Goal: Task Accomplishment & Management: Complete application form

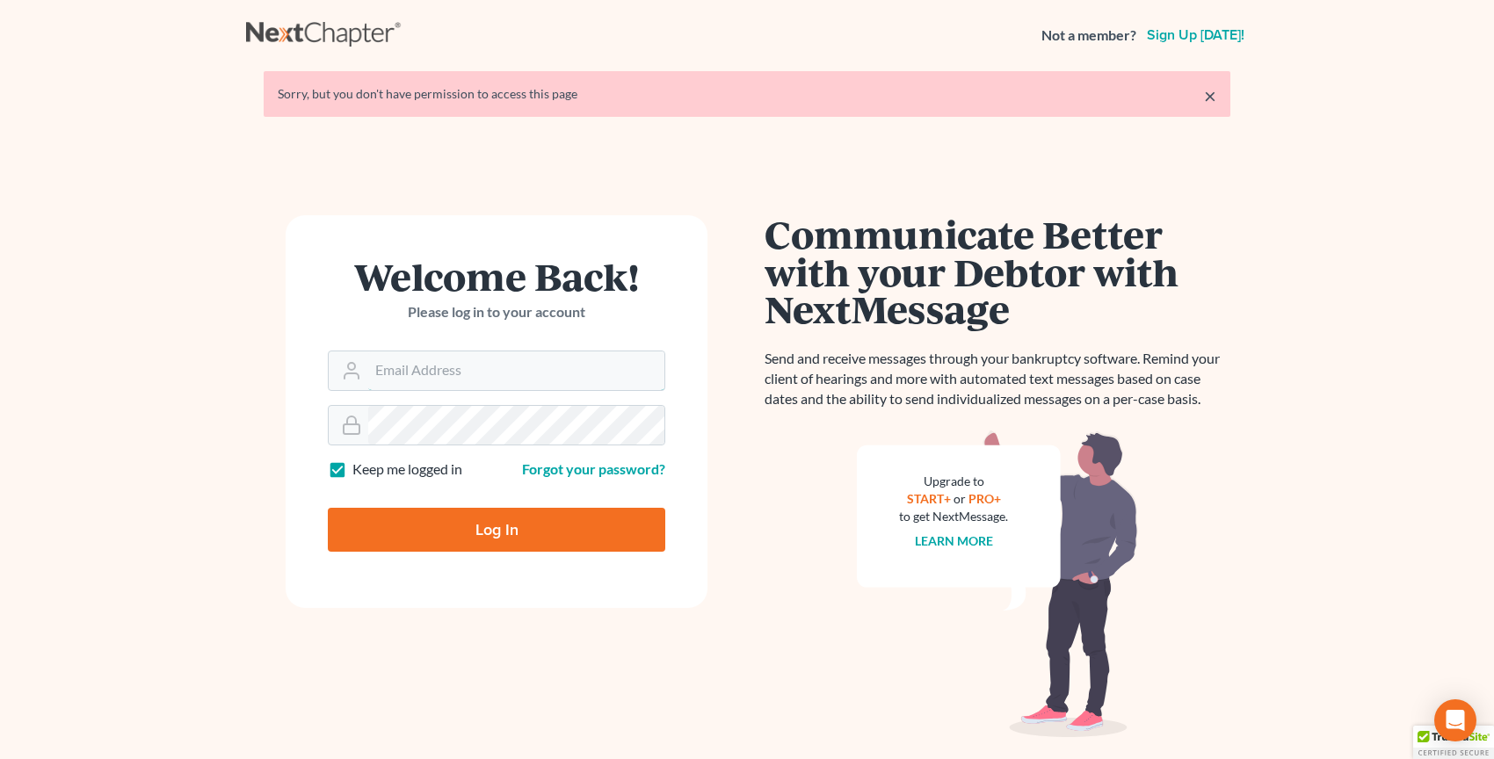
type input "[PERSON_NAME][EMAIL_ADDRESS][DOMAIN_NAME]"
click at [433, 543] on input "Log In" at bounding box center [496, 530] width 337 height 44
type input "Thinking..."
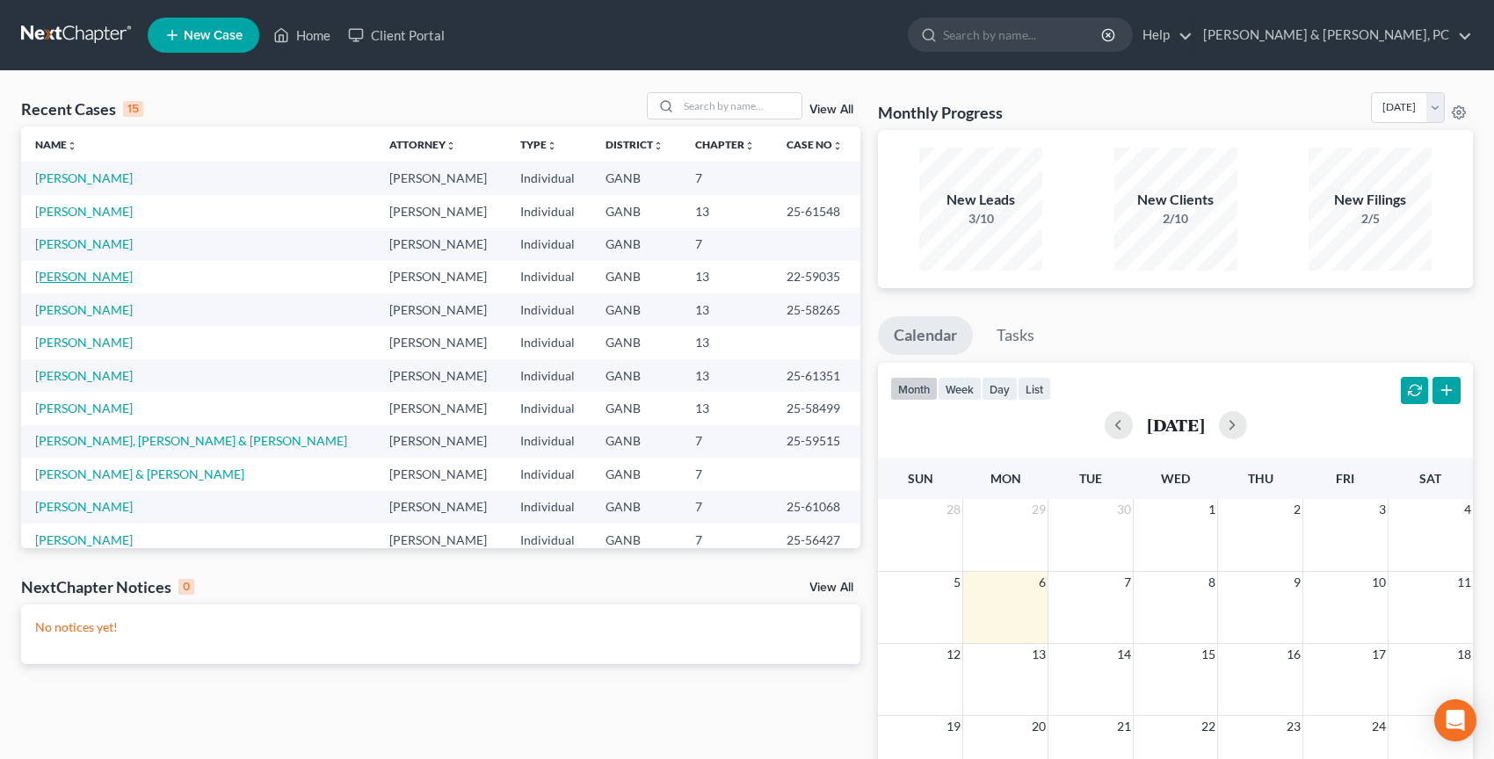
click at [104, 281] on link "[PERSON_NAME]" at bounding box center [84, 276] width 98 height 15
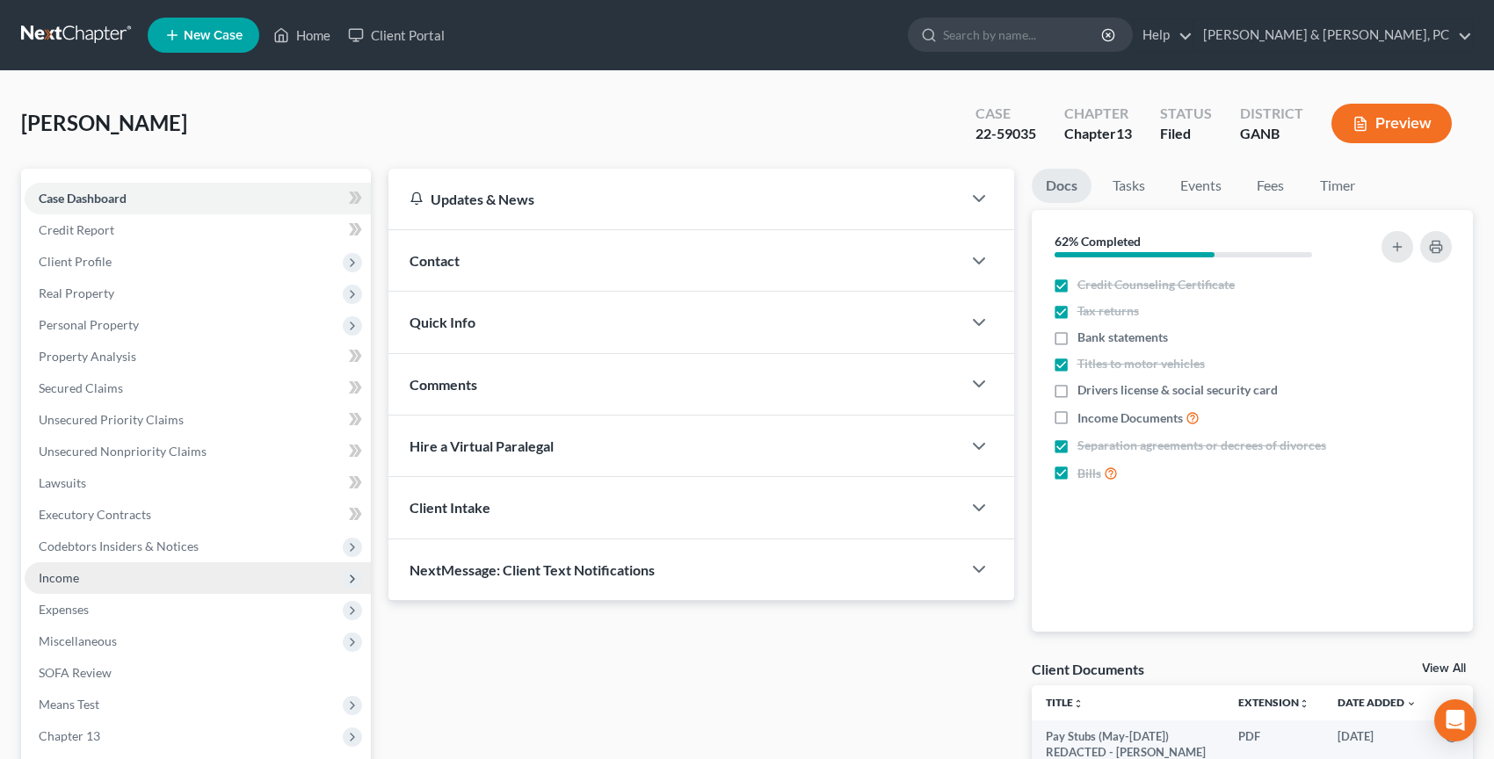
click at [90, 577] on span "Income" at bounding box center [198, 578] width 346 height 32
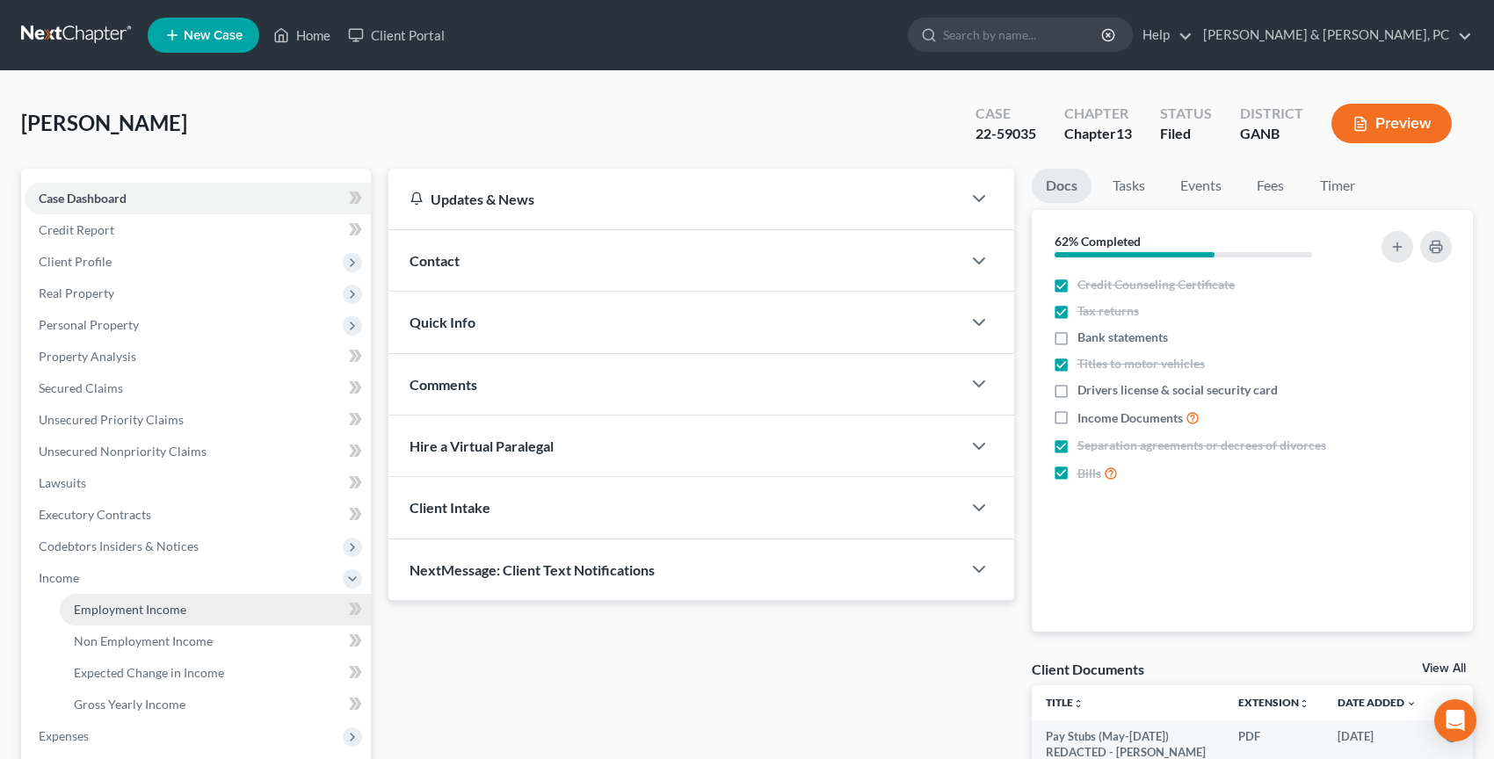
click at [119, 595] on link "Employment Income" at bounding box center [215, 610] width 311 height 32
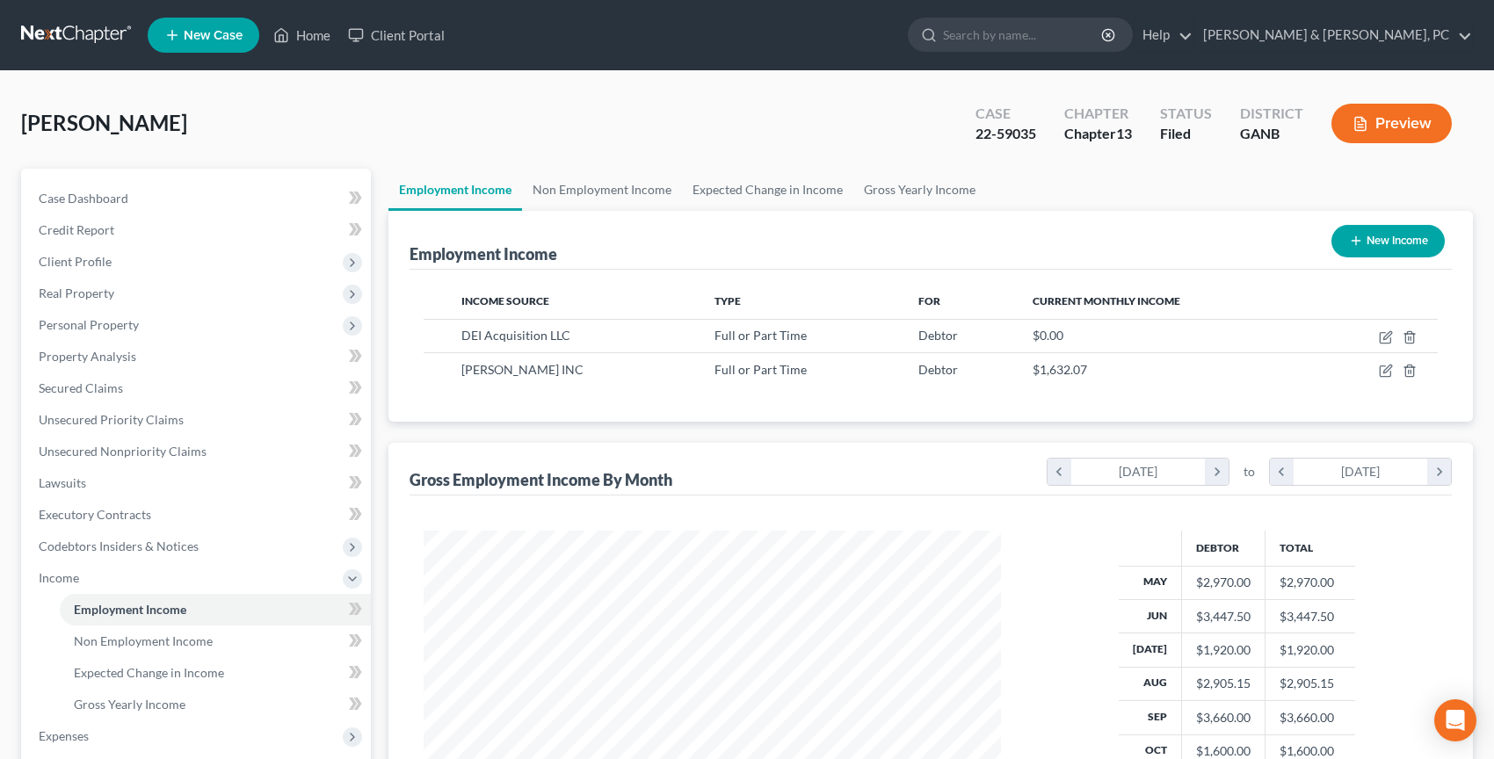
scroll to position [315, 611]
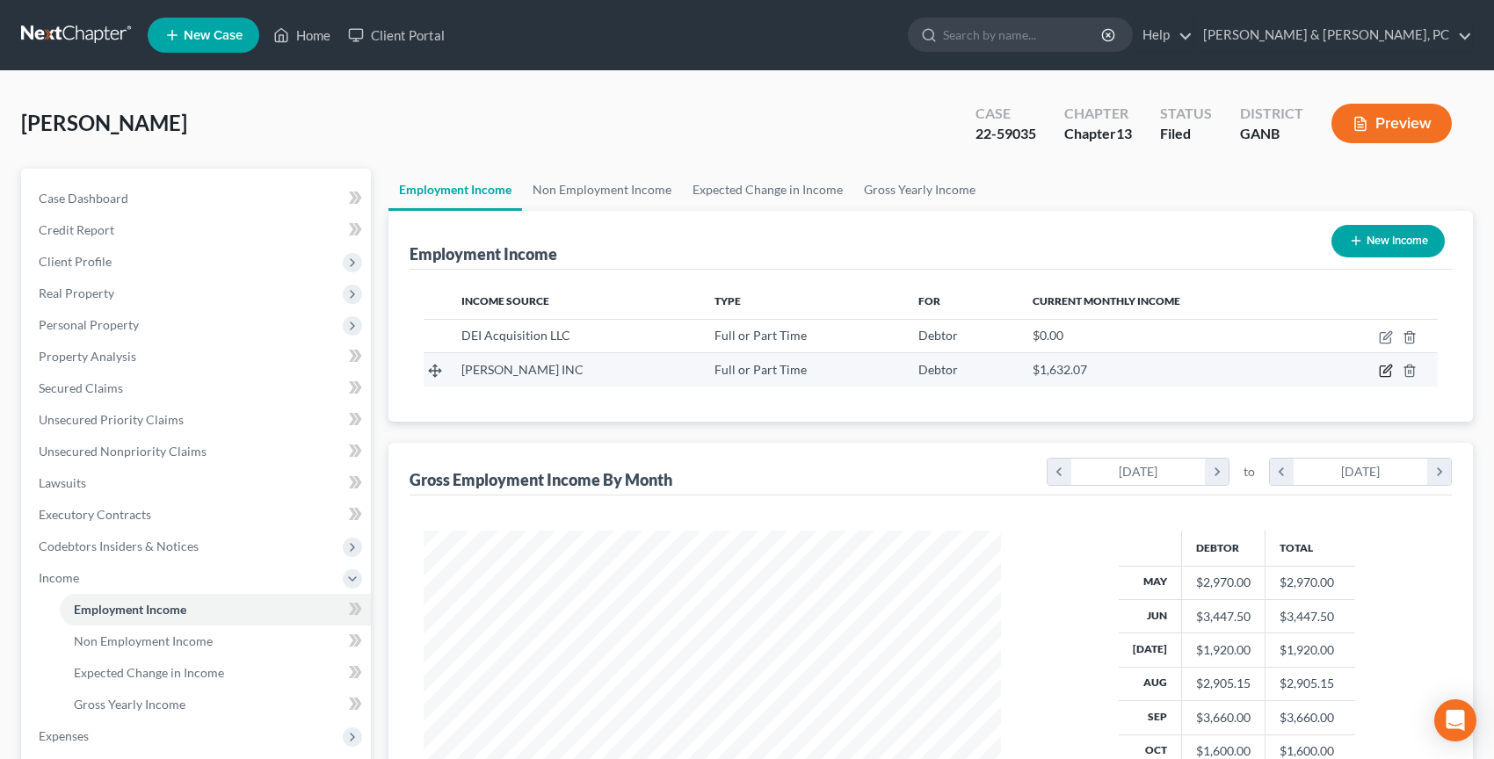
click at [1381, 369] on icon "button" at bounding box center [1385, 371] width 14 height 14
select select "0"
select select "36"
select select "0"
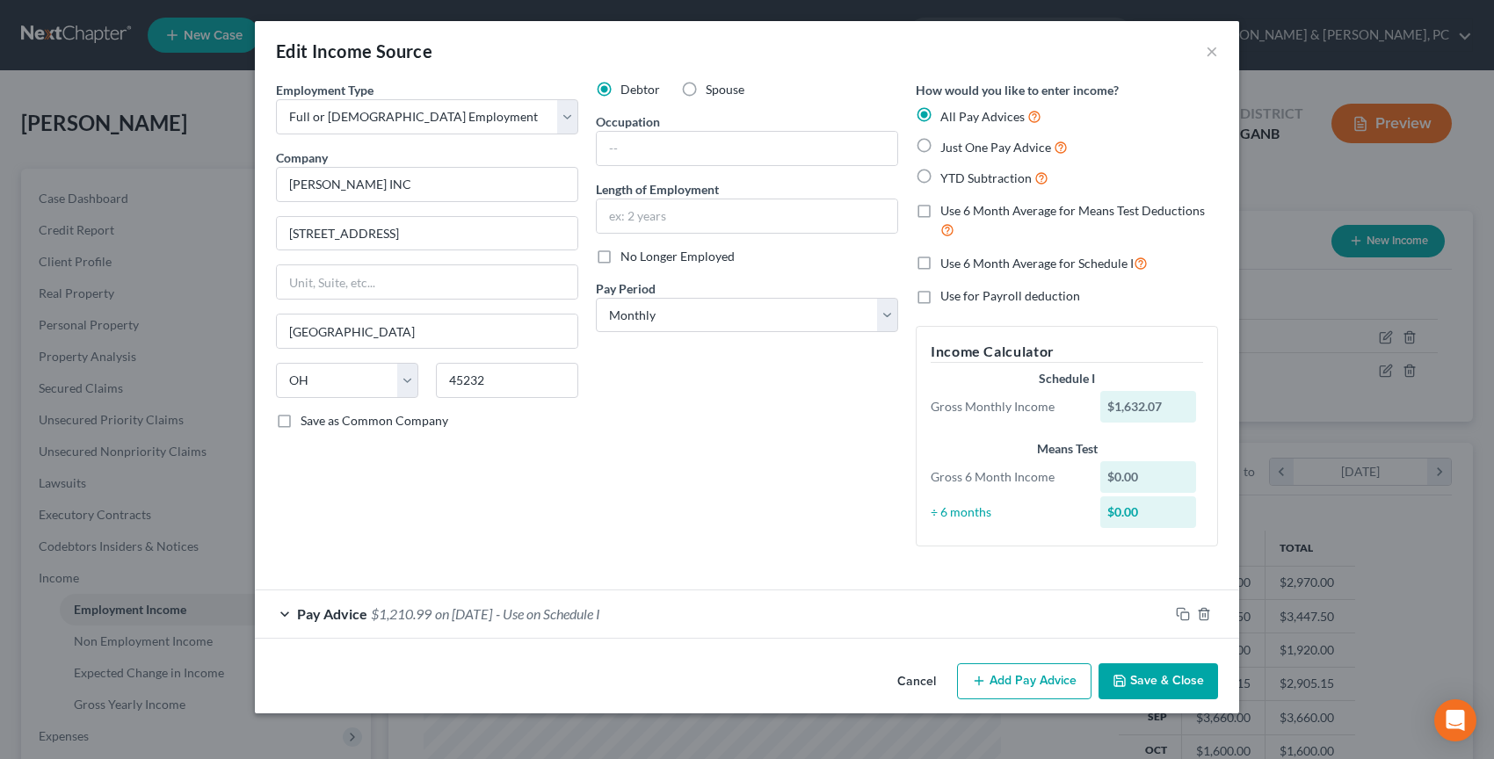
click at [580, 606] on span "- Use on Schedule I" at bounding box center [547, 613] width 105 height 17
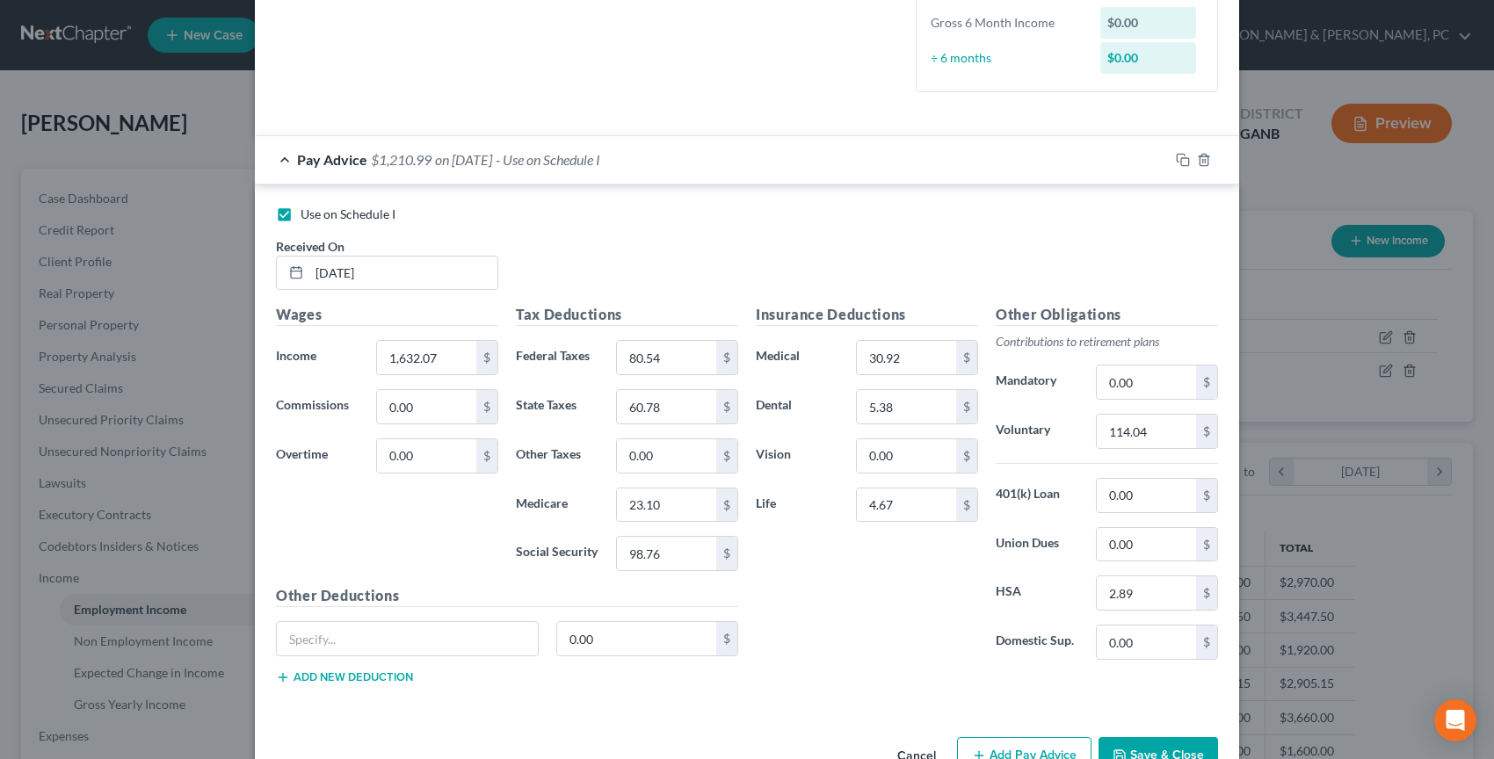
scroll to position [504, 0]
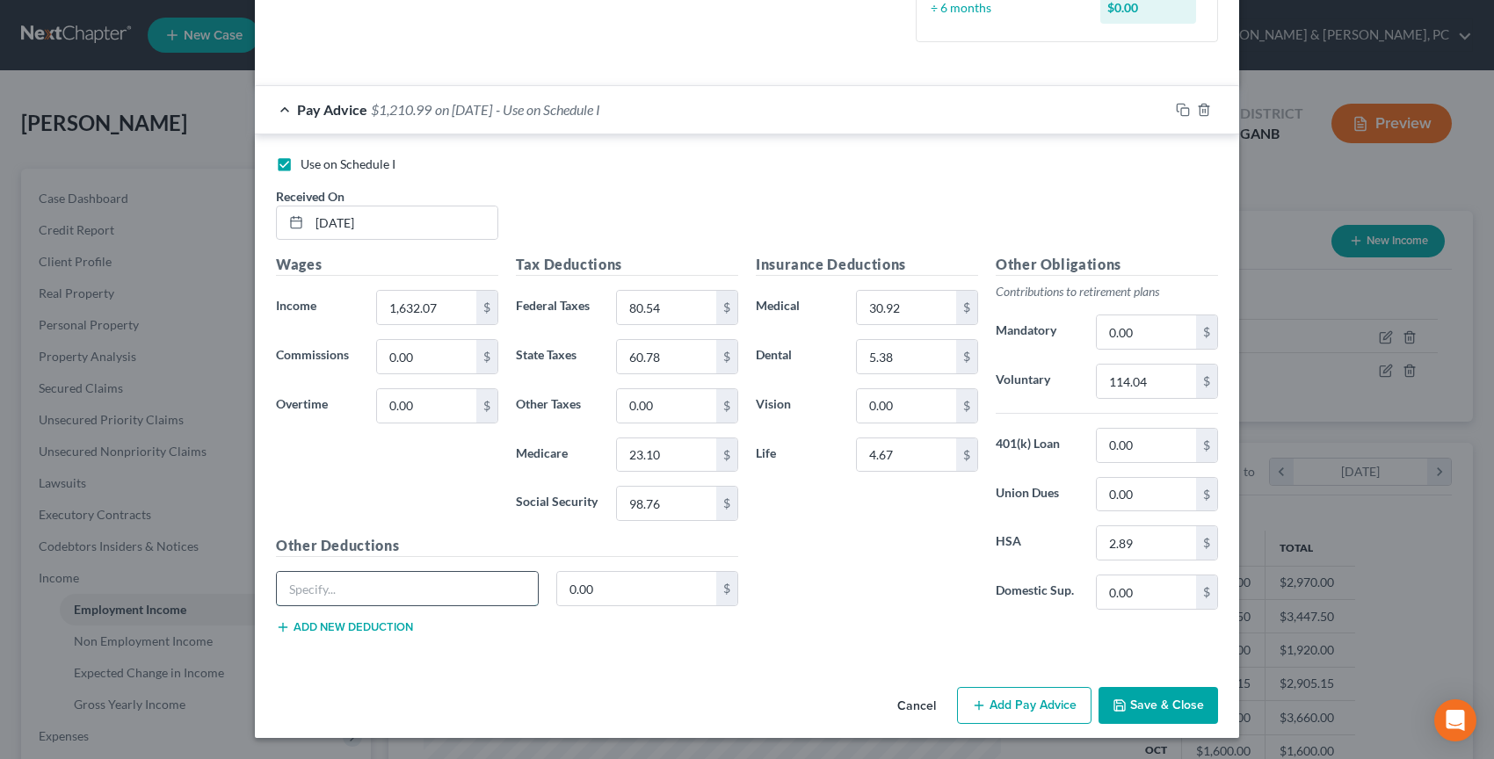
click at [443, 582] on input "text" at bounding box center [407, 588] width 261 height 33
drag, startPoint x: 1166, startPoint y: 591, endPoint x: 1034, endPoint y: 591, distance: 131.8
click at [1034, 591] on div "Domestic Sup. 0.00 $" at bounding box center [1107, 592] width 240 height 35
drag, startPoint x: 1164, startPoint y: 589, endPoint x: 1107, endPoint y: 589, distance: 57.1
click at [1107, 589] on input "0.00" at bounding box center [1145, 591] width 99 height 33
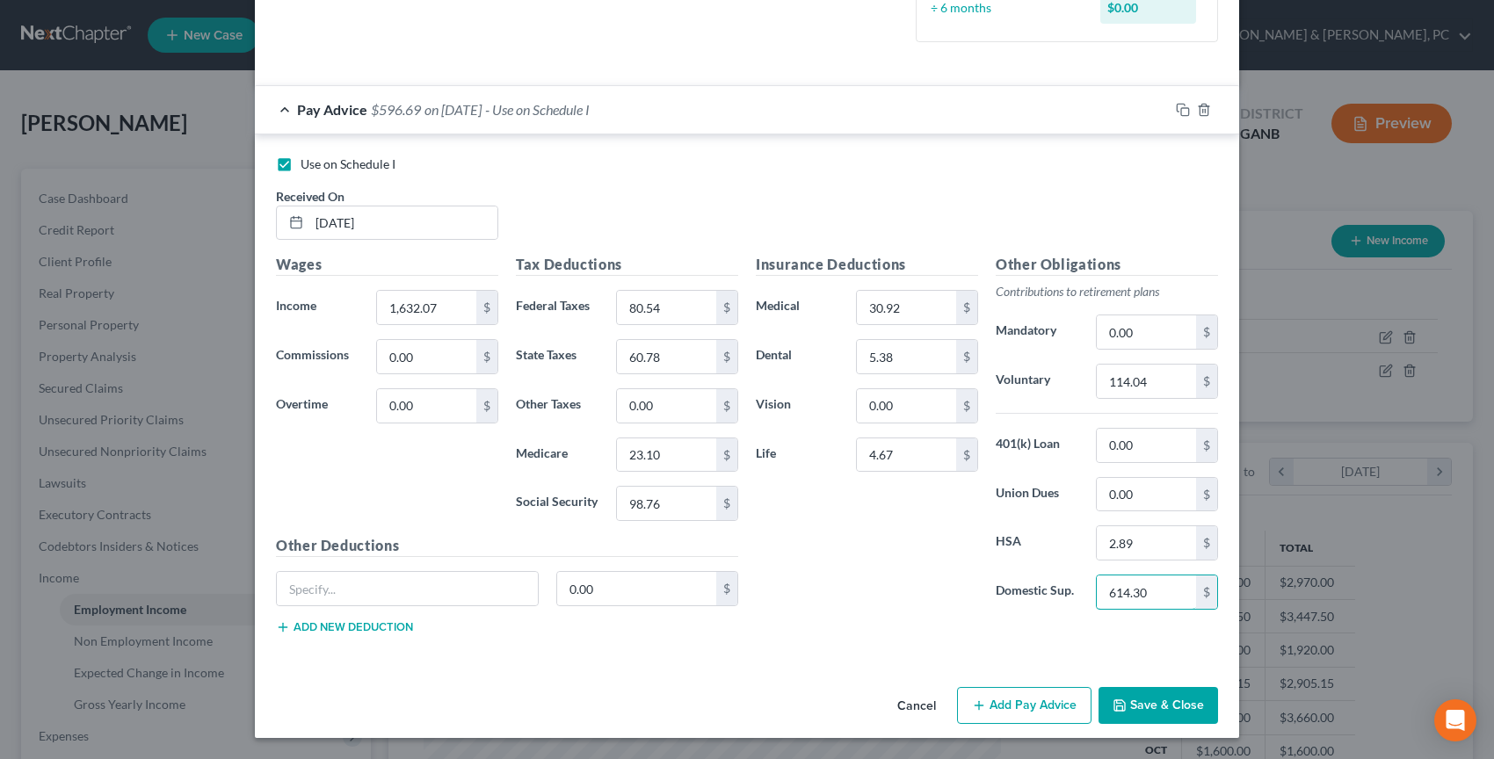
type input "614.30"
click at [1152, 704] on button "Save & Close" at bounding box center [1157, 705] width 119 height 37
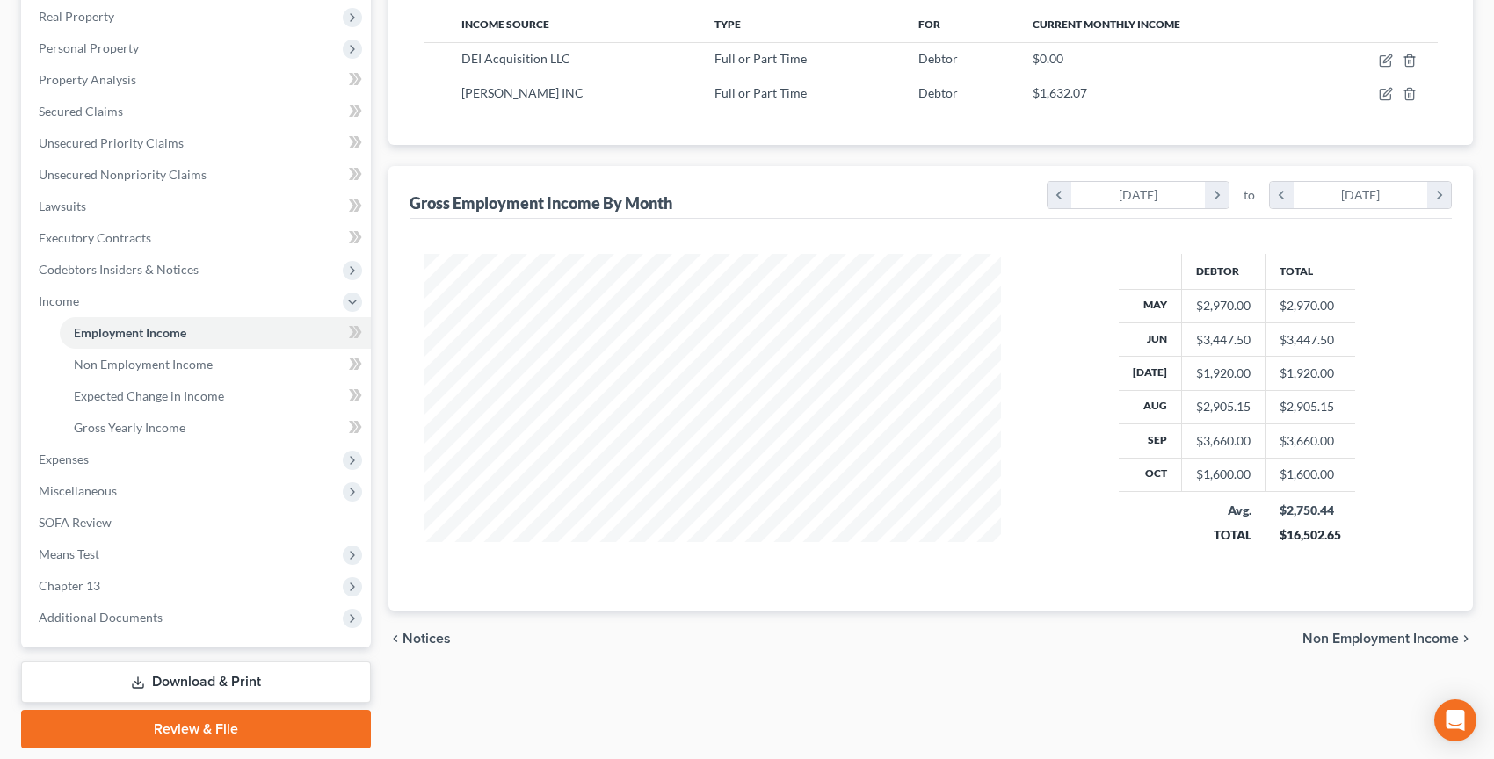
scroll to position [314, 0]
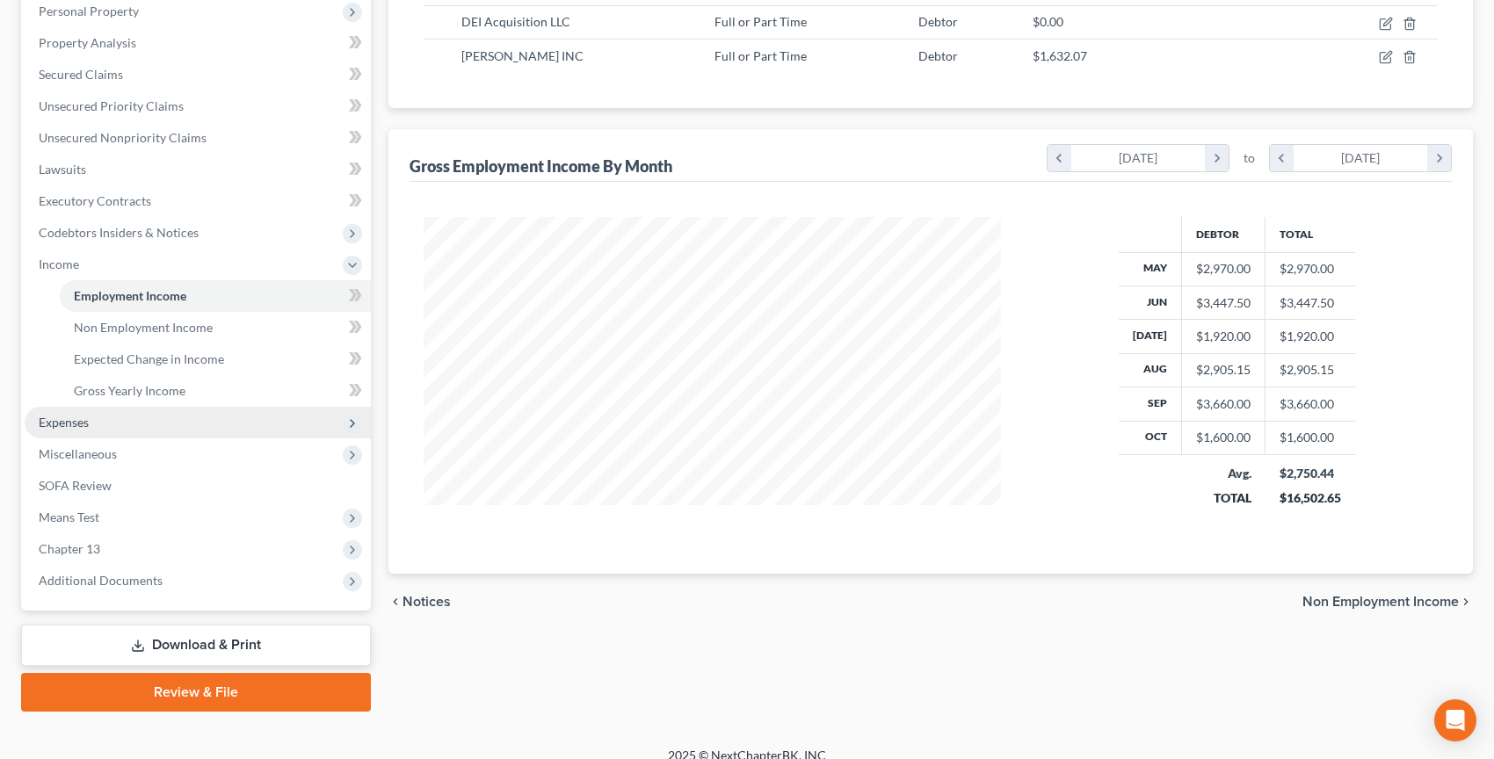
click at [212, 427] on span "Expenses" at bounding box center [198, 423] width 346 height 32
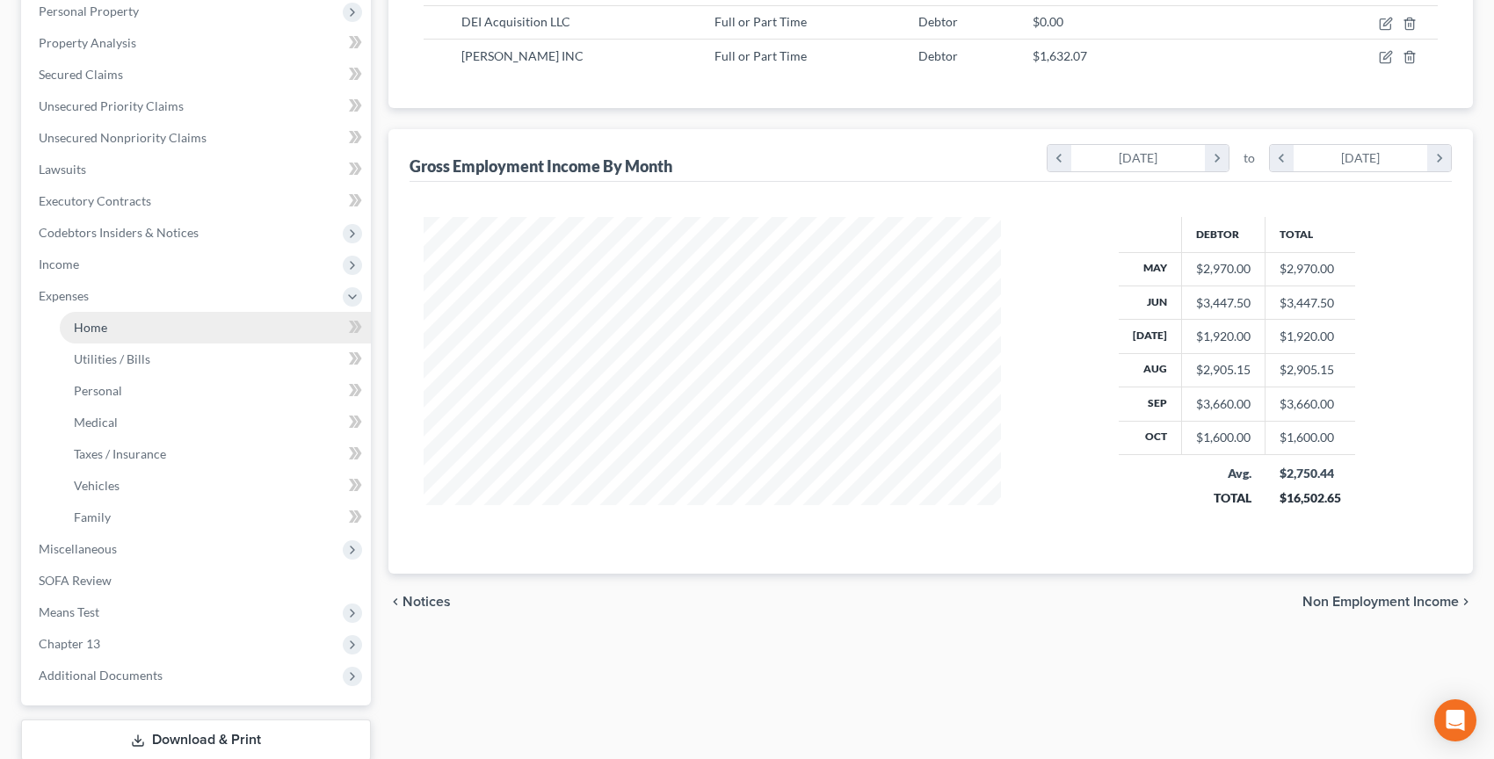
click at [221, 338] on link "Home" at bounding box center [215, 328] width 311 height 32
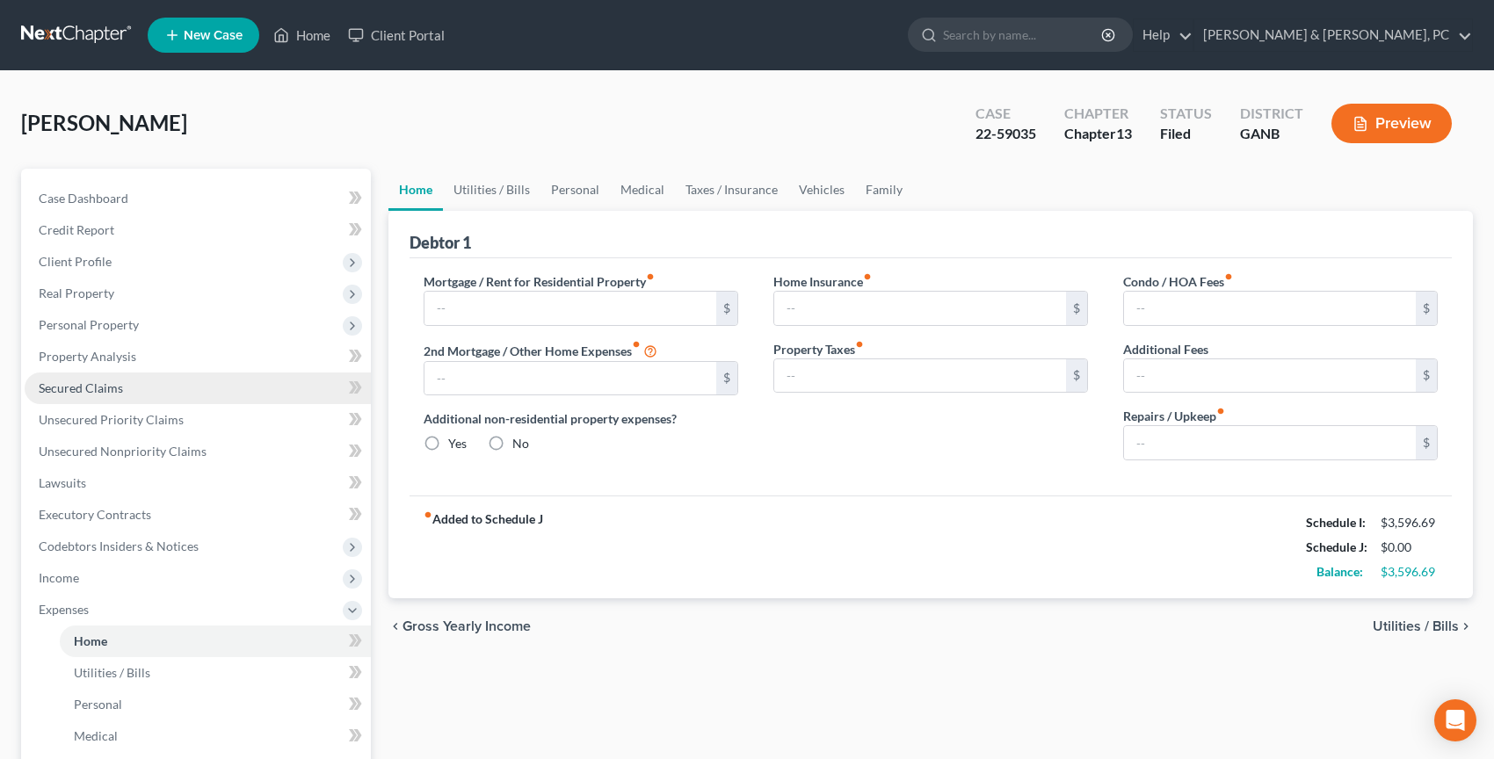
type input "1,295.00"
type input "0.00"
radio input "true"
type input "0.00"
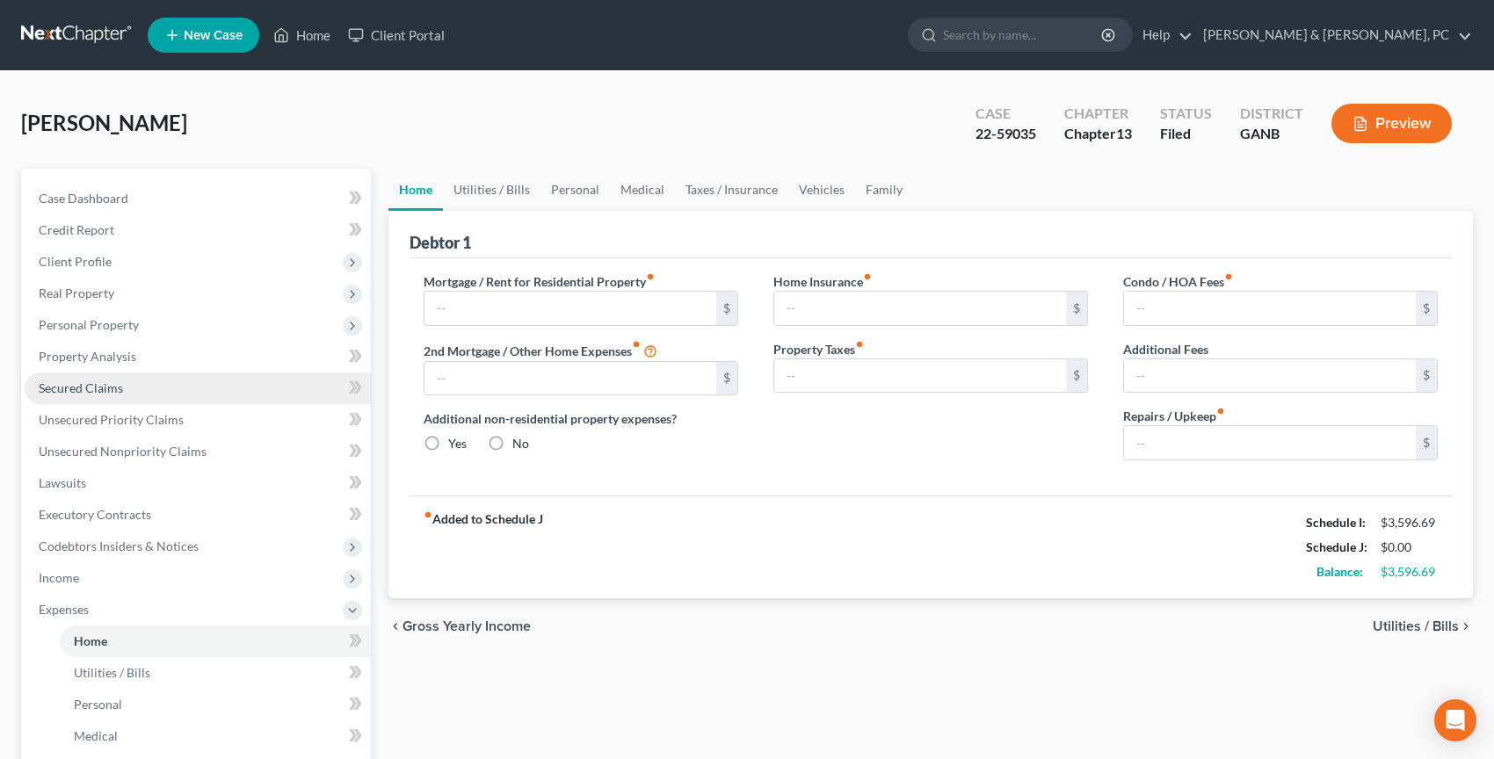
type input "0.00"
type input "50.00"
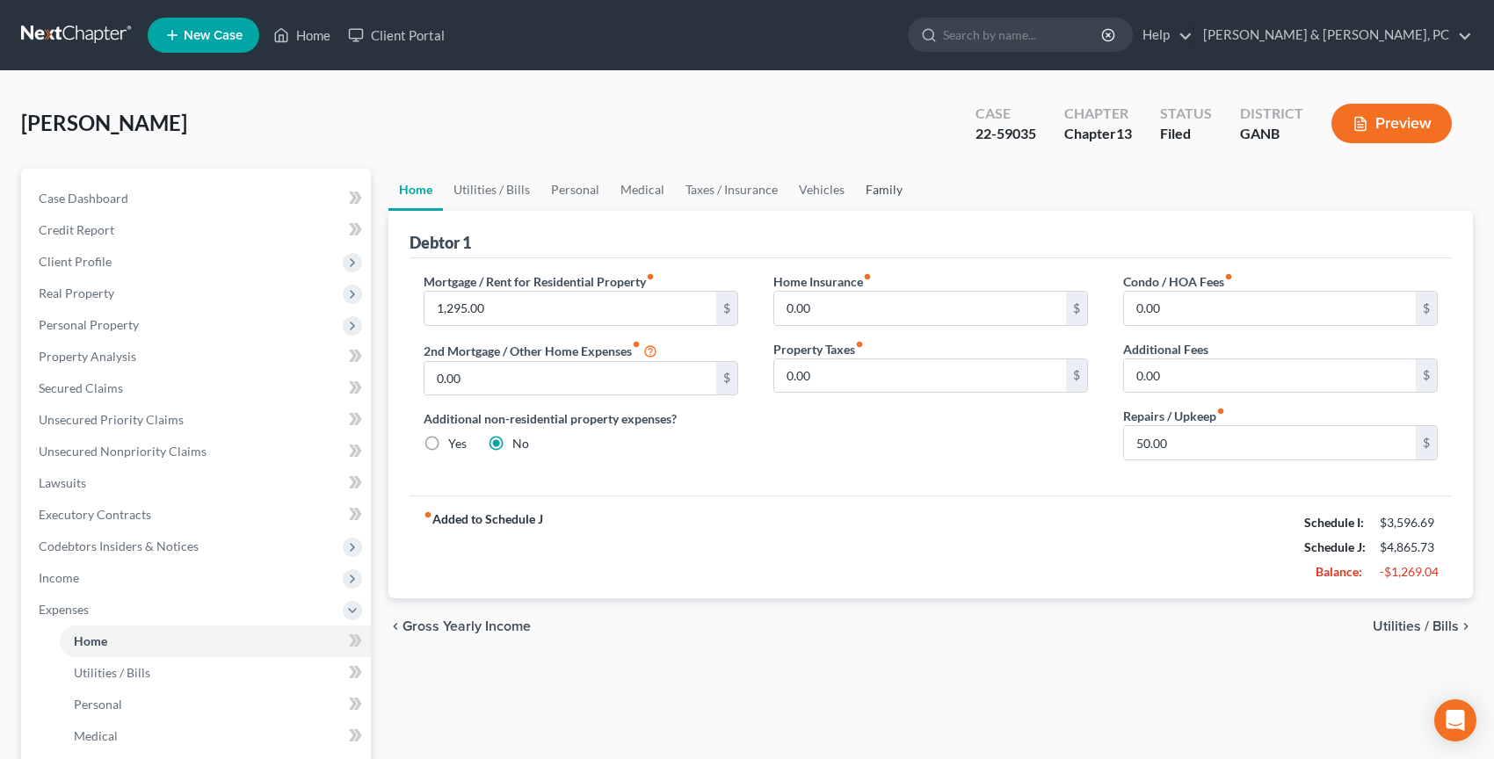
click at [881, 191] on link "Family" at bounding box center [884, 190] width 58 height 42
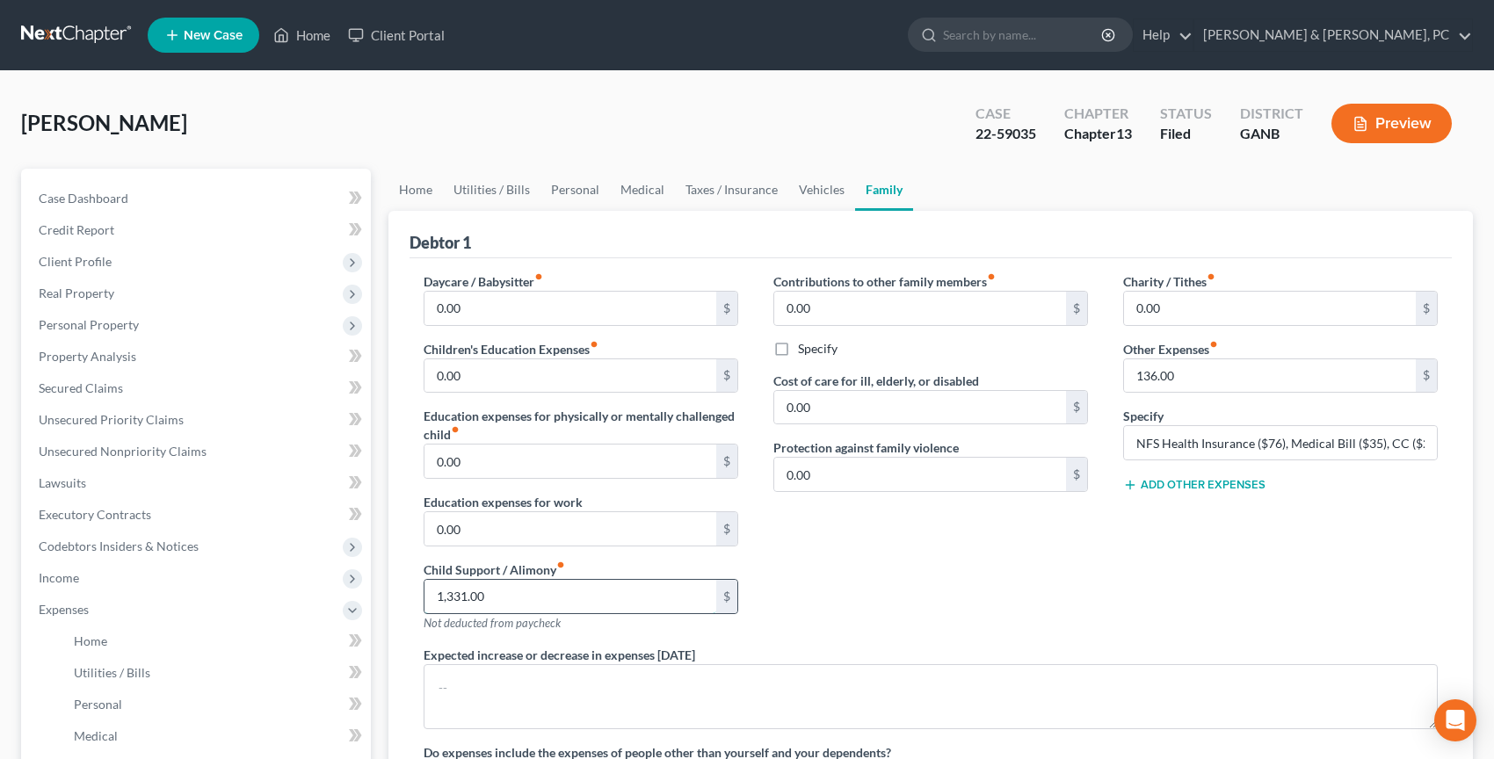
drag, startPoint x: 517, startPoint y: 597, endPoint x: 527, endPoint y: 598, distance: 9.8
click at [527, 598] on input "1,331.00" at bounding box center [570, 596] width 292 height 33
type input "0"
click at [899, 561] on div "Contributions to other family members fiber_manual_record 0.00 $ Specify Cost o…" at bounding box center [931, 458] width 350 height 373
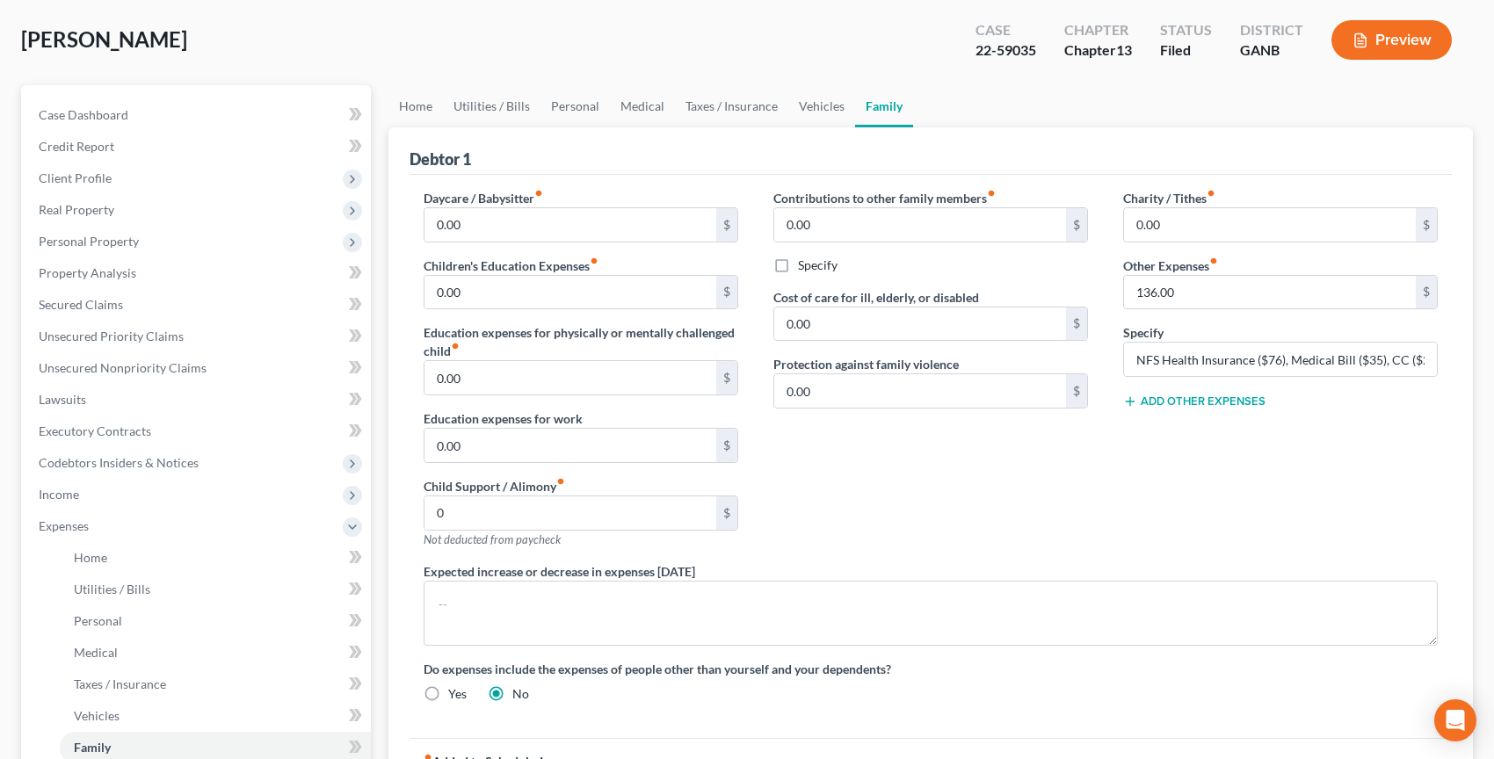
scroll to position [48, 0]
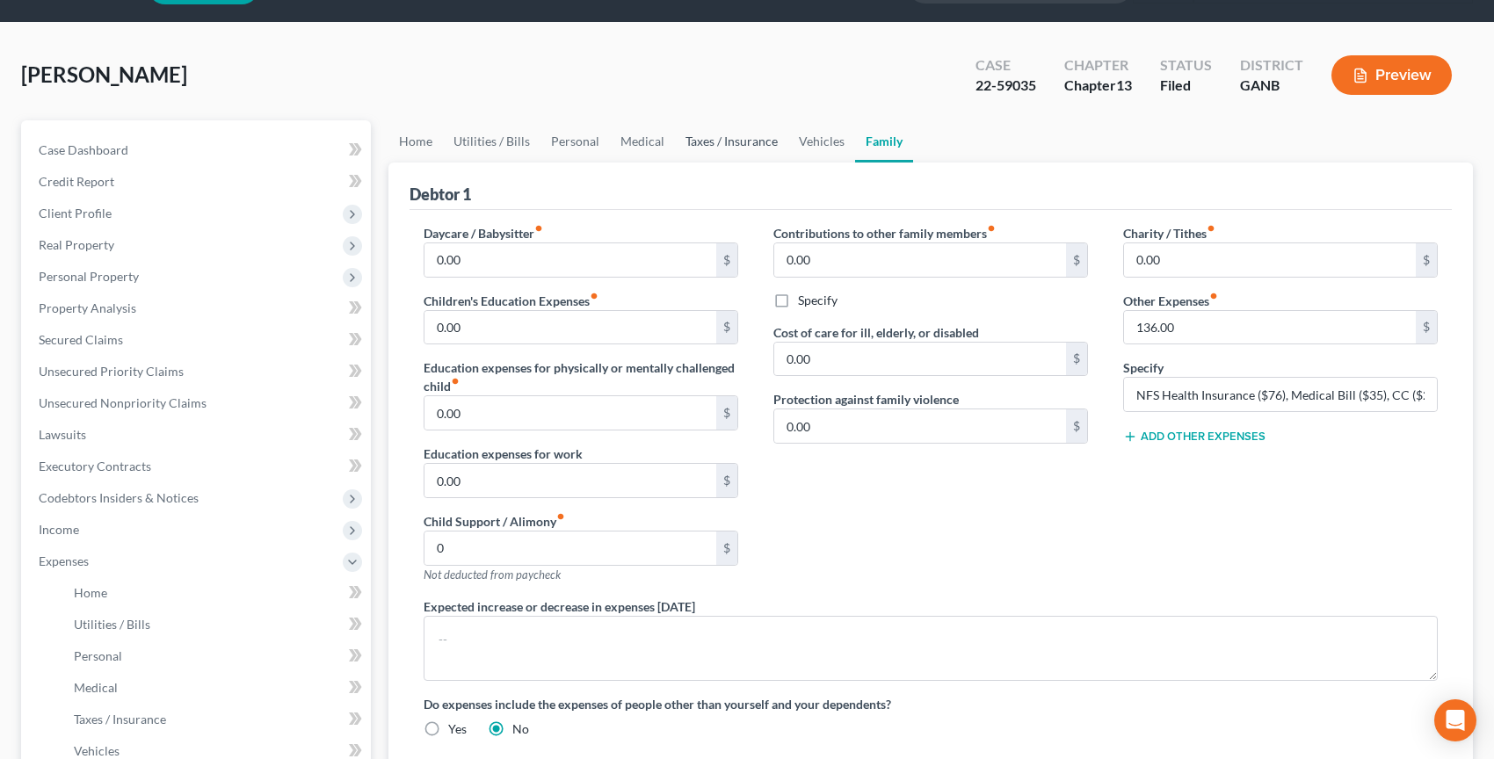
click at [760, 148] on link "Taxes / Insurance" at bounding box center [731, 141] width 113 height 42
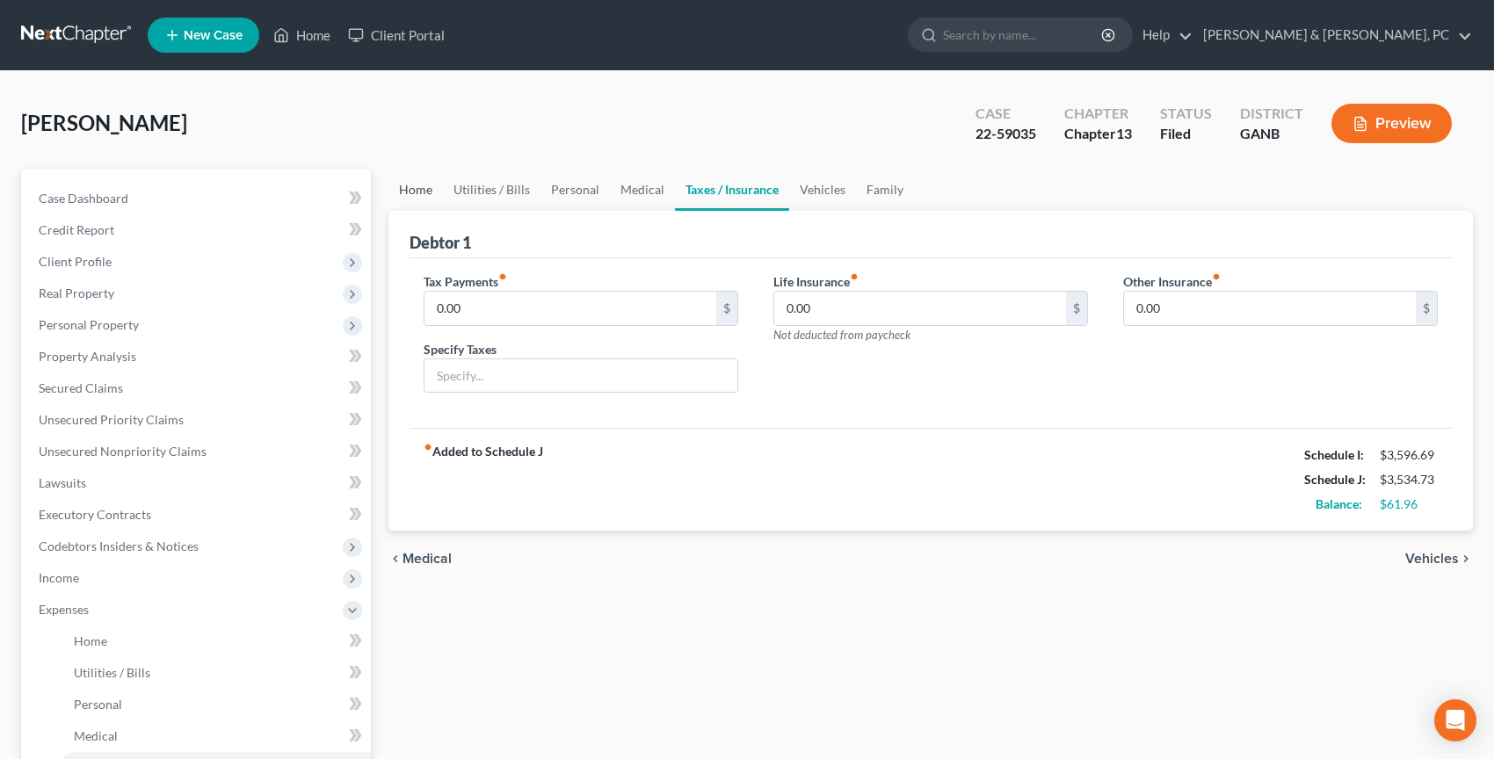
click at [424, 189] on link "Home" at bounding box center [415, 190] width 54 height 42
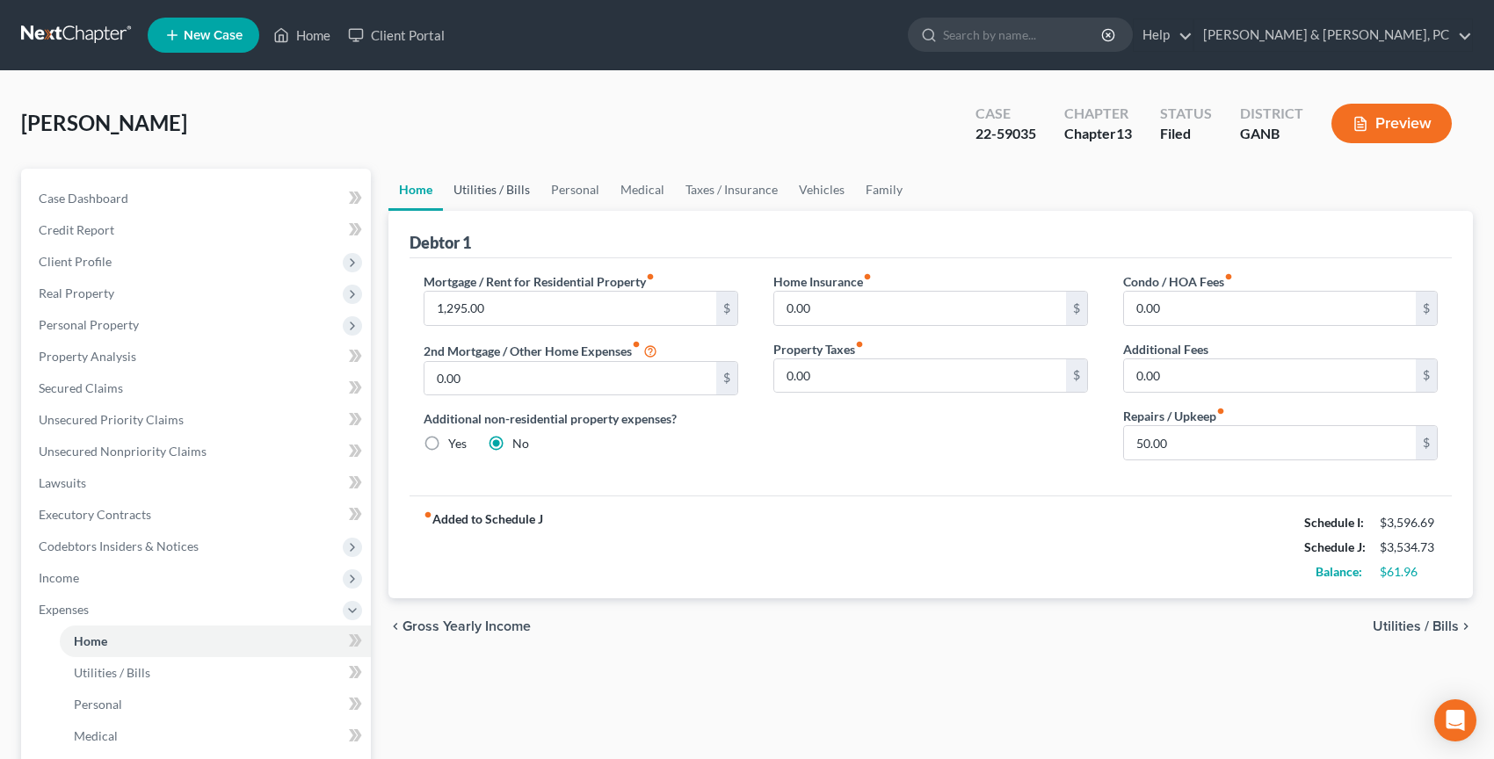
click at [492, 194] on link "Utilities / Bills" at bounding box center [492, 190] width 98 height 42
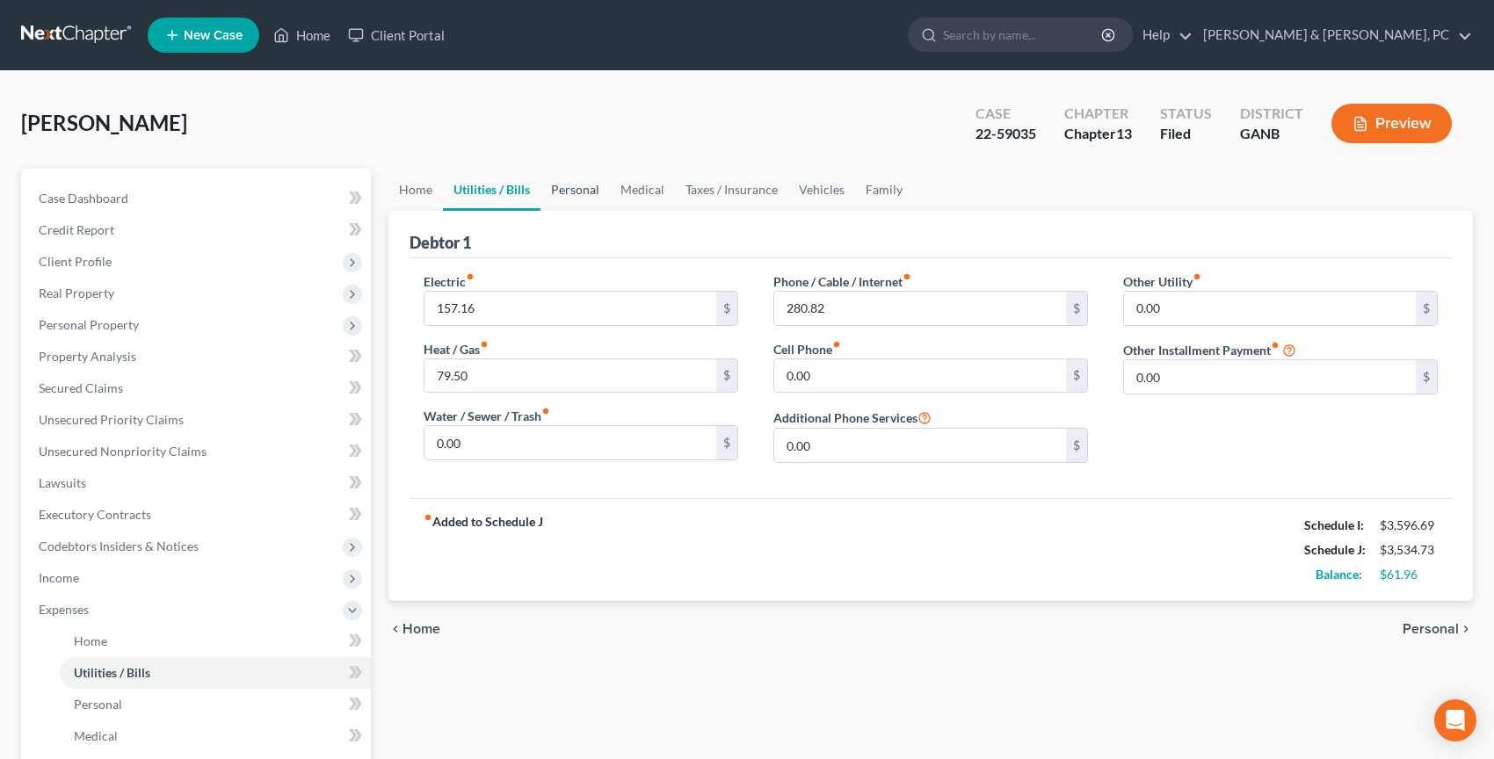
click at [553, 199] on link "Personal" at bounding box center [574, 190] width 69 height 42
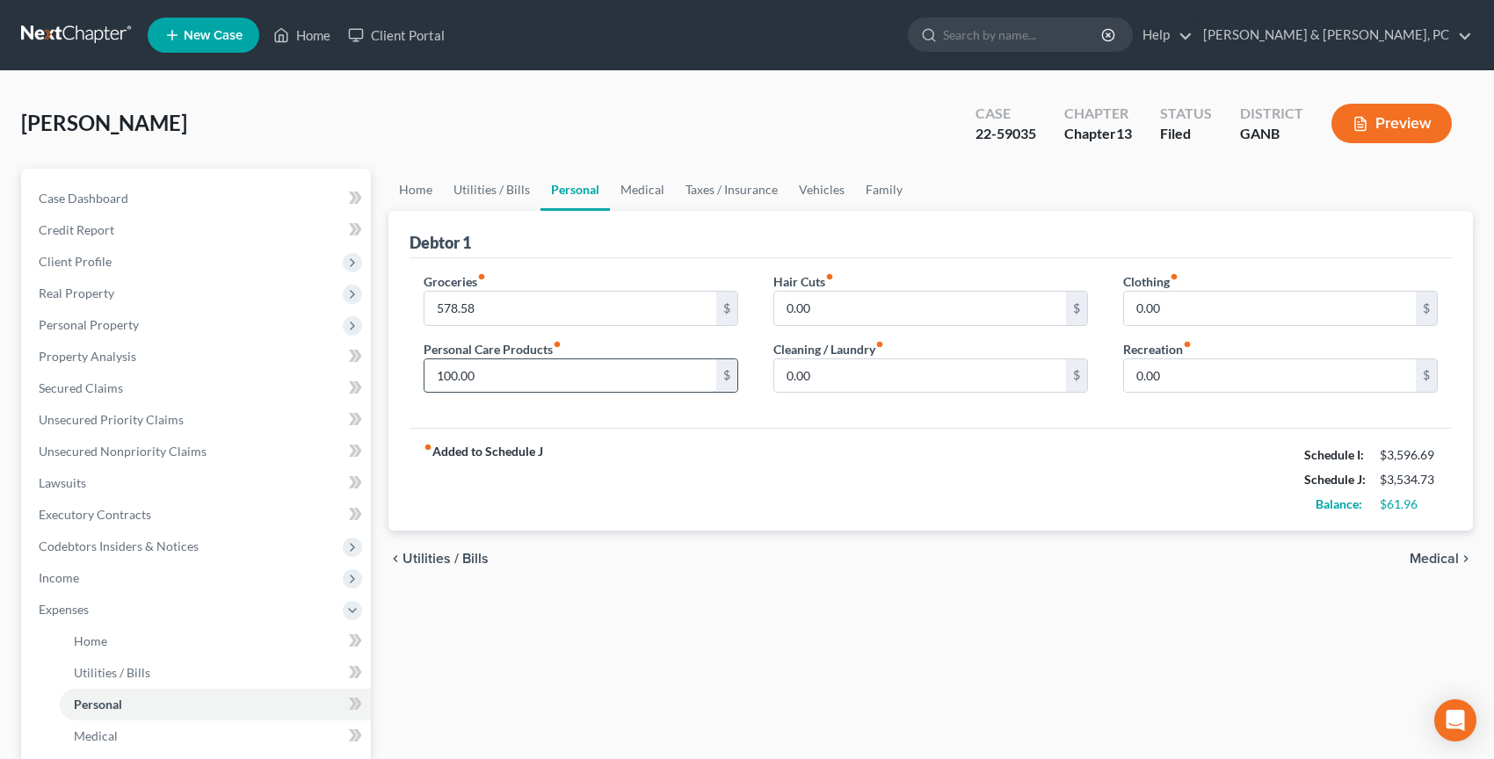
click at [561, 389] on input "100.00" at bounding box center [570, 375] width 292 height 33
type input "10"
click at [510, 313] on input "578.58" at bounding box center [570, 308] width 292 height 33
type input "500"
click at [658, 192] on link "Medical" at bounding box center [642, 190] width 65 height 42
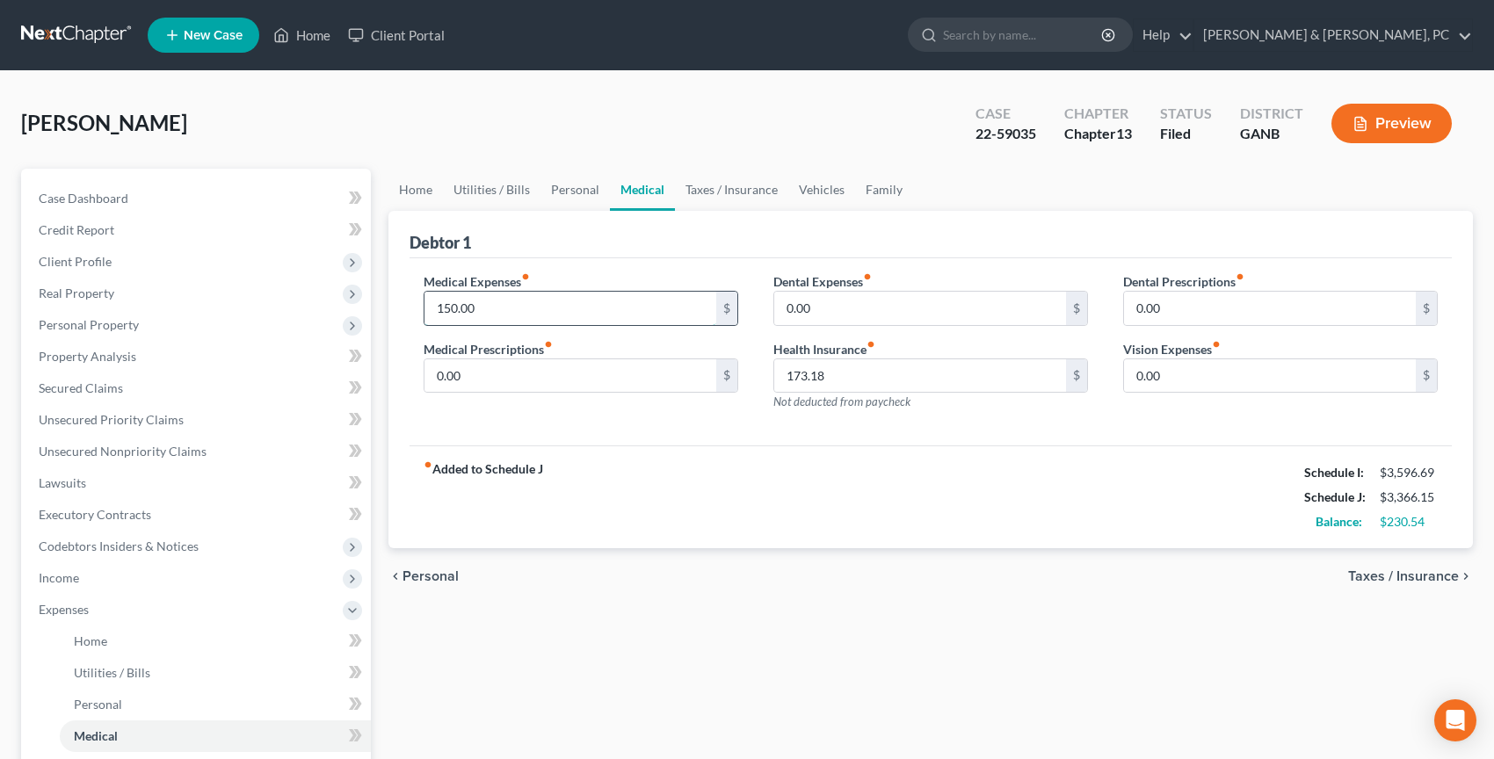
click at [567, 306] on input "150.00" at bounding box center [570, 308] width 292 height 33
type input "15"
click at [710, 203] on link "Taxes / Insurance" at bounding box center [731, 190] width 113 height 42
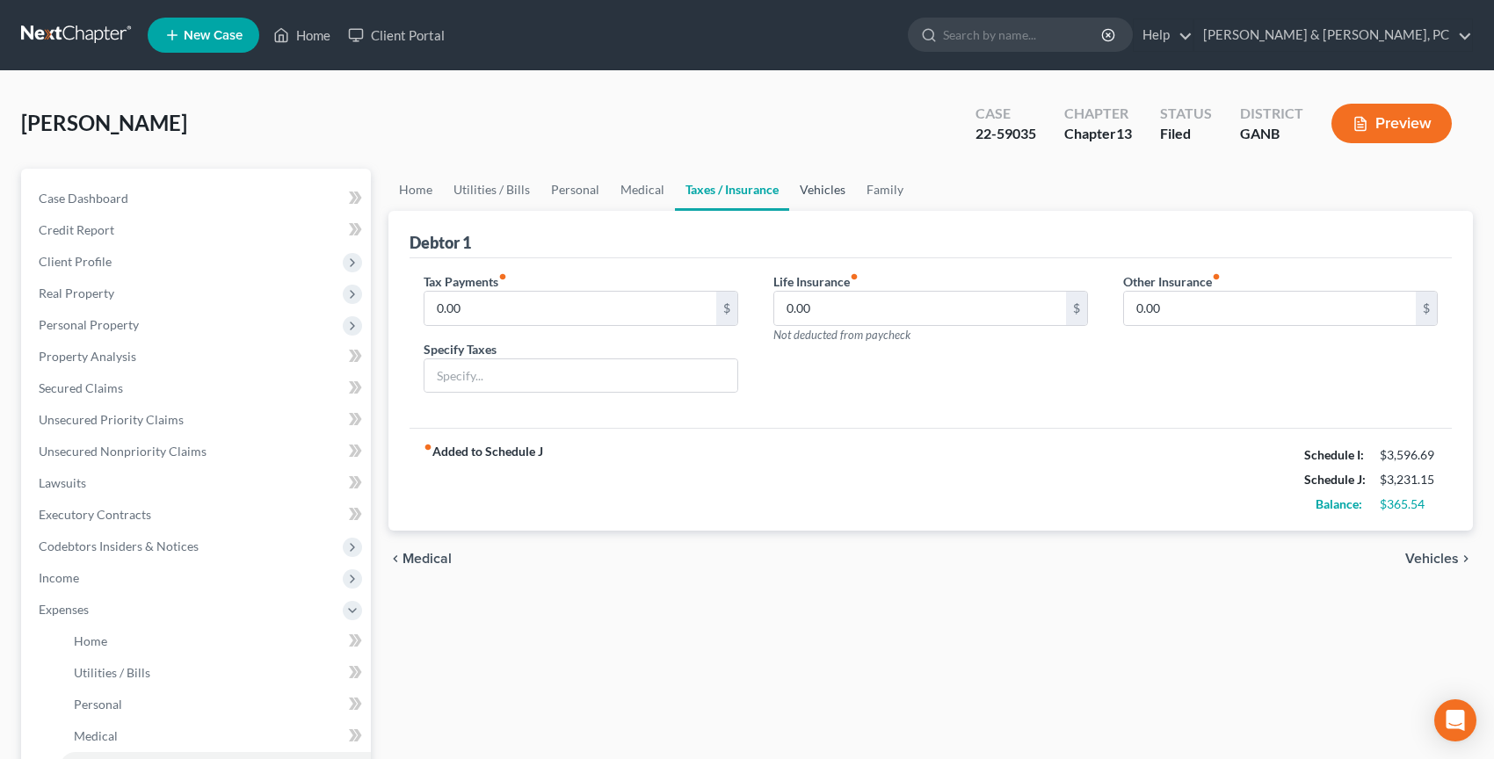
click at [838, 205] on link "Vehicles" at bounding box center [822, 190] width 67 height 42
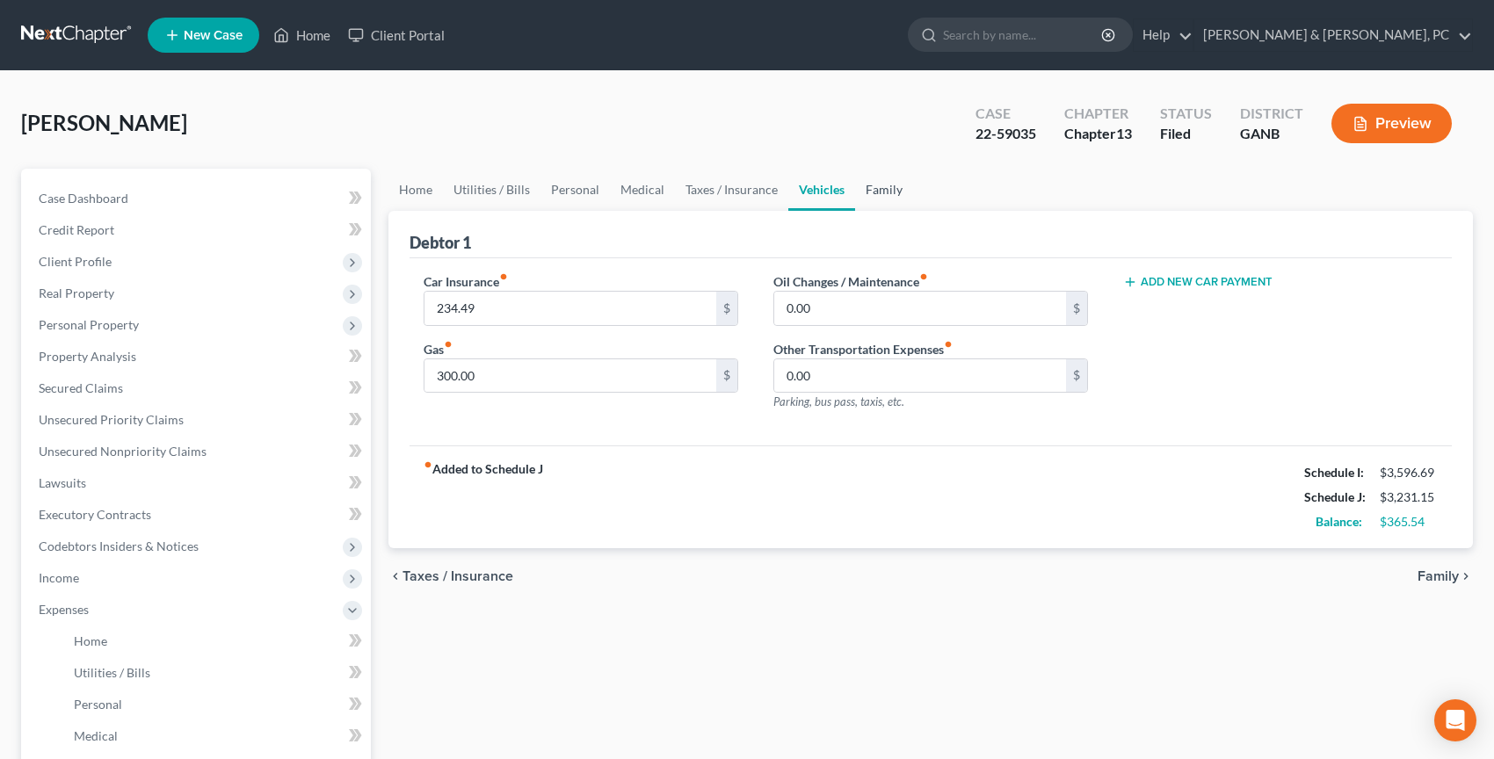
click at [885, 199] on link "Family" at bounding box center [884, 190] width 58 height 42
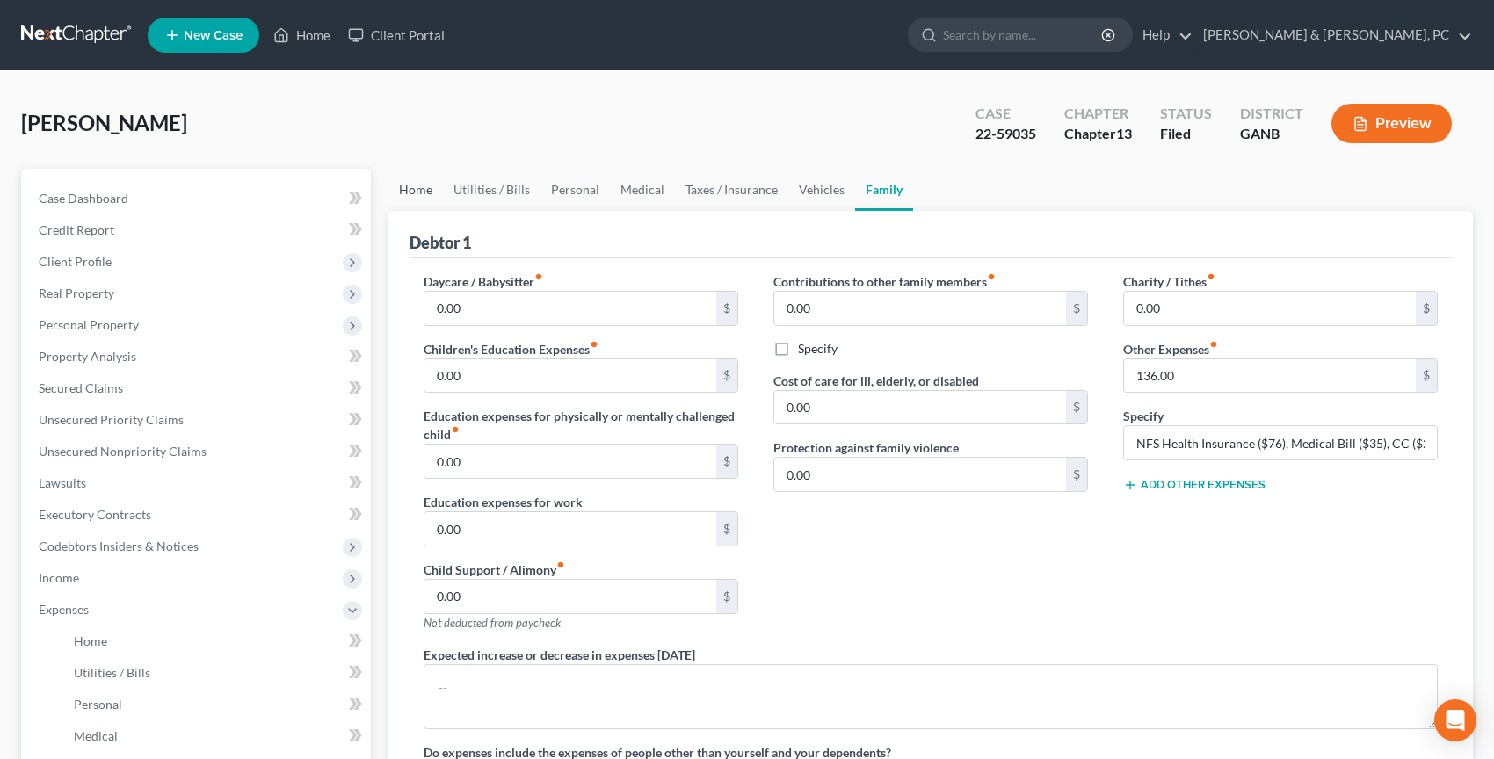
click at [423, 193] on link "Home" at bounding box center [415, 190] width 54 height 42
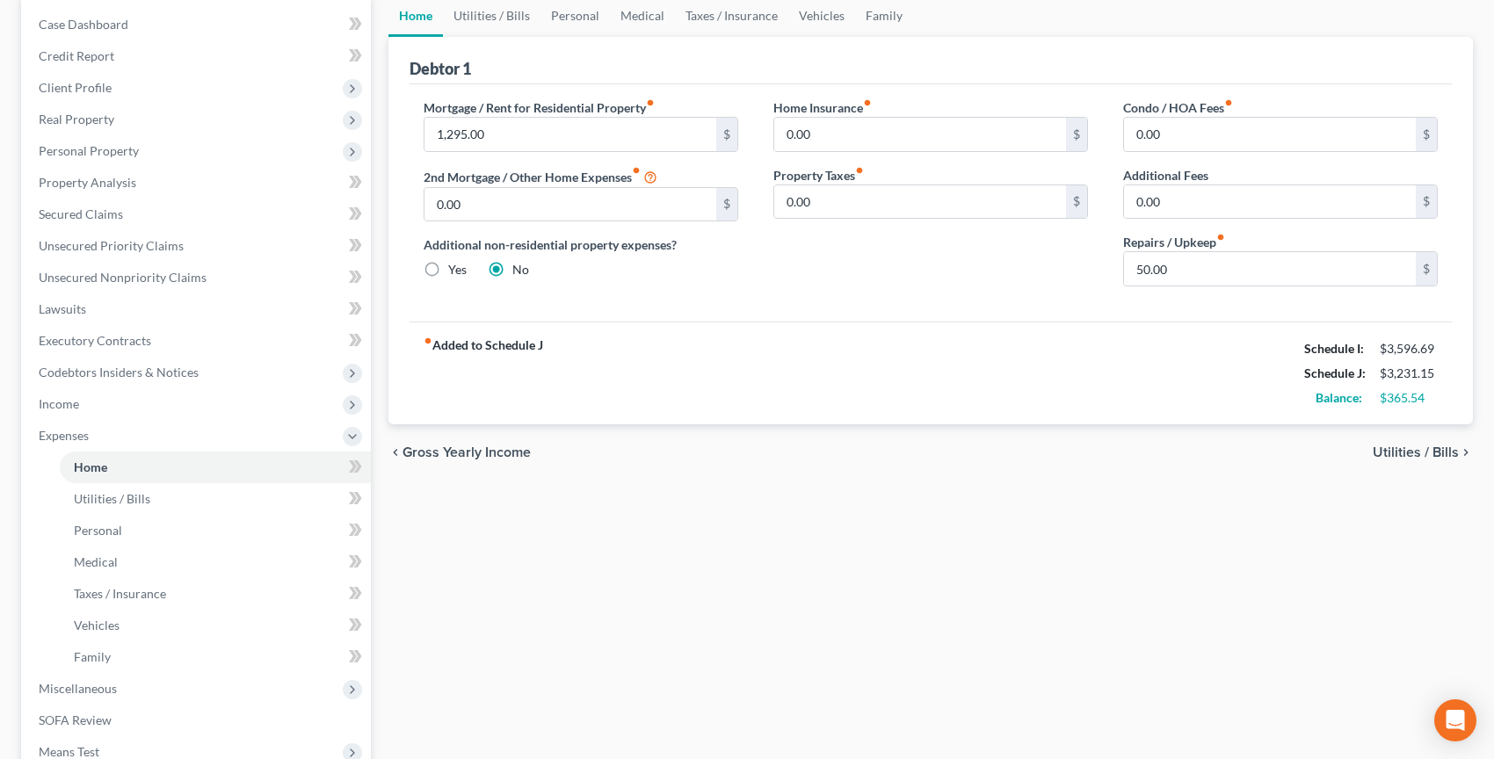
scroll to position [319, 0]
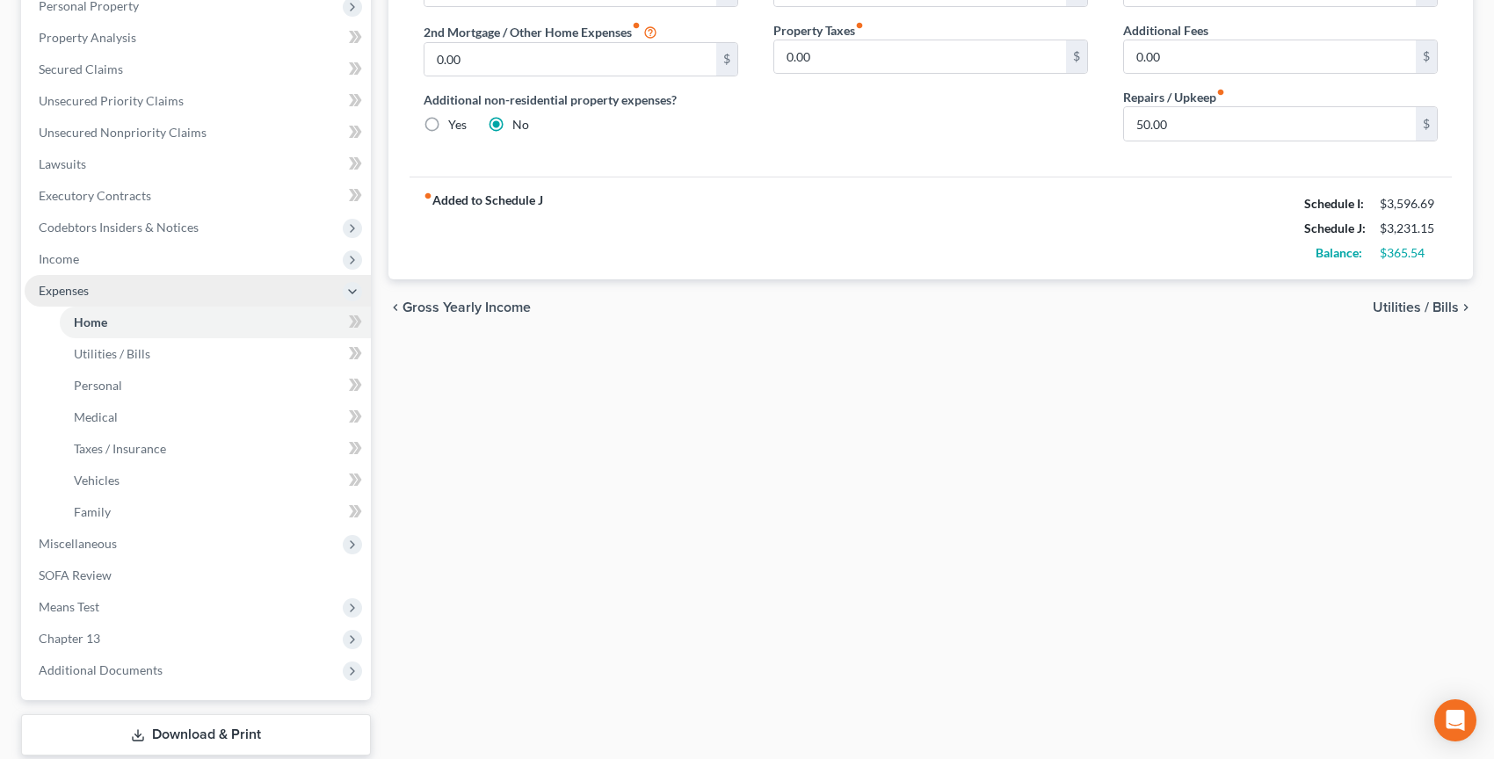
click at [165, 286] on span "Expenses" at bounding box center [198, 291] width 346 height 32
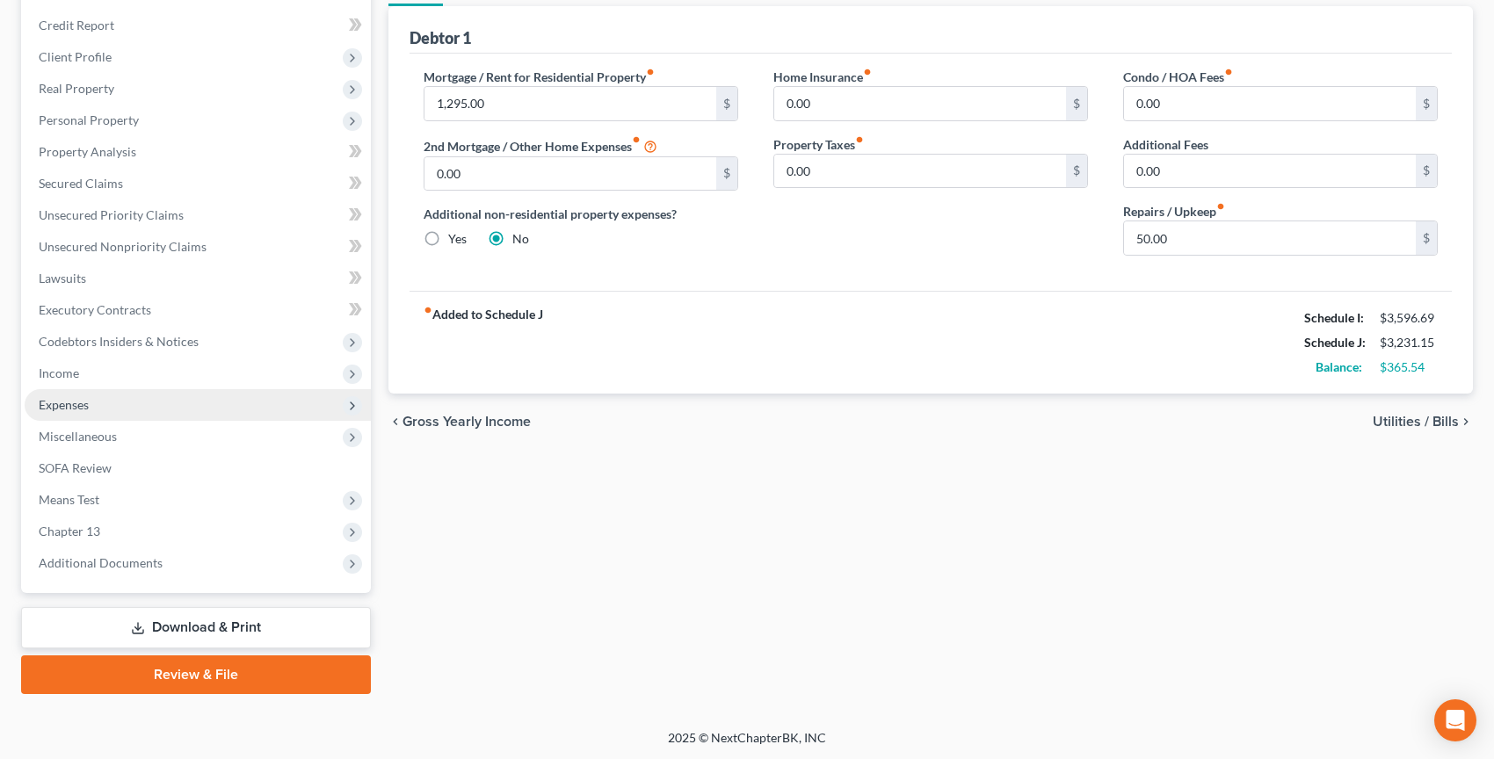
scroll to position [197, 0]
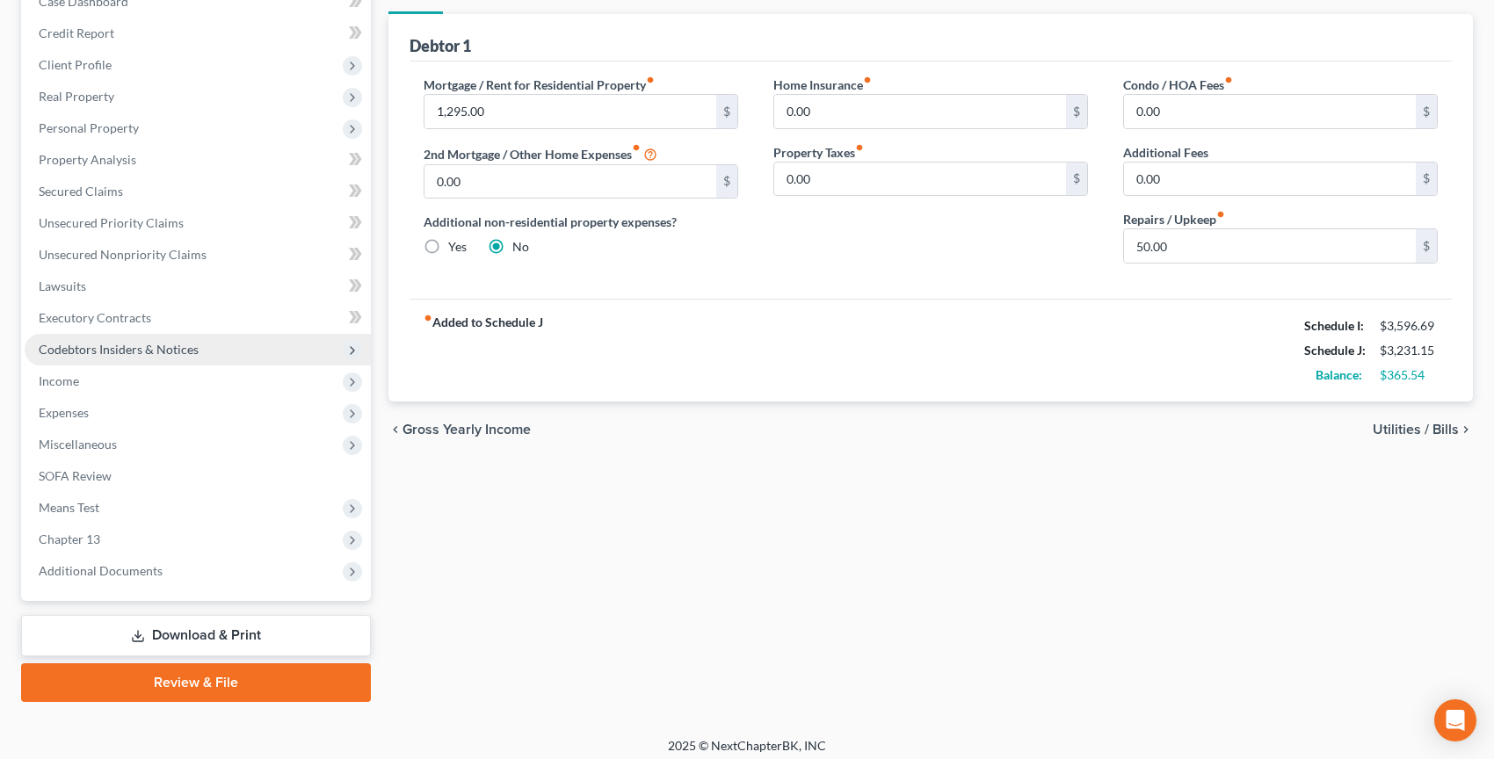
click at [145, 355] on span "Codebtors Insiders & Notices" at bounding box center [119, 349] width 160 height 15
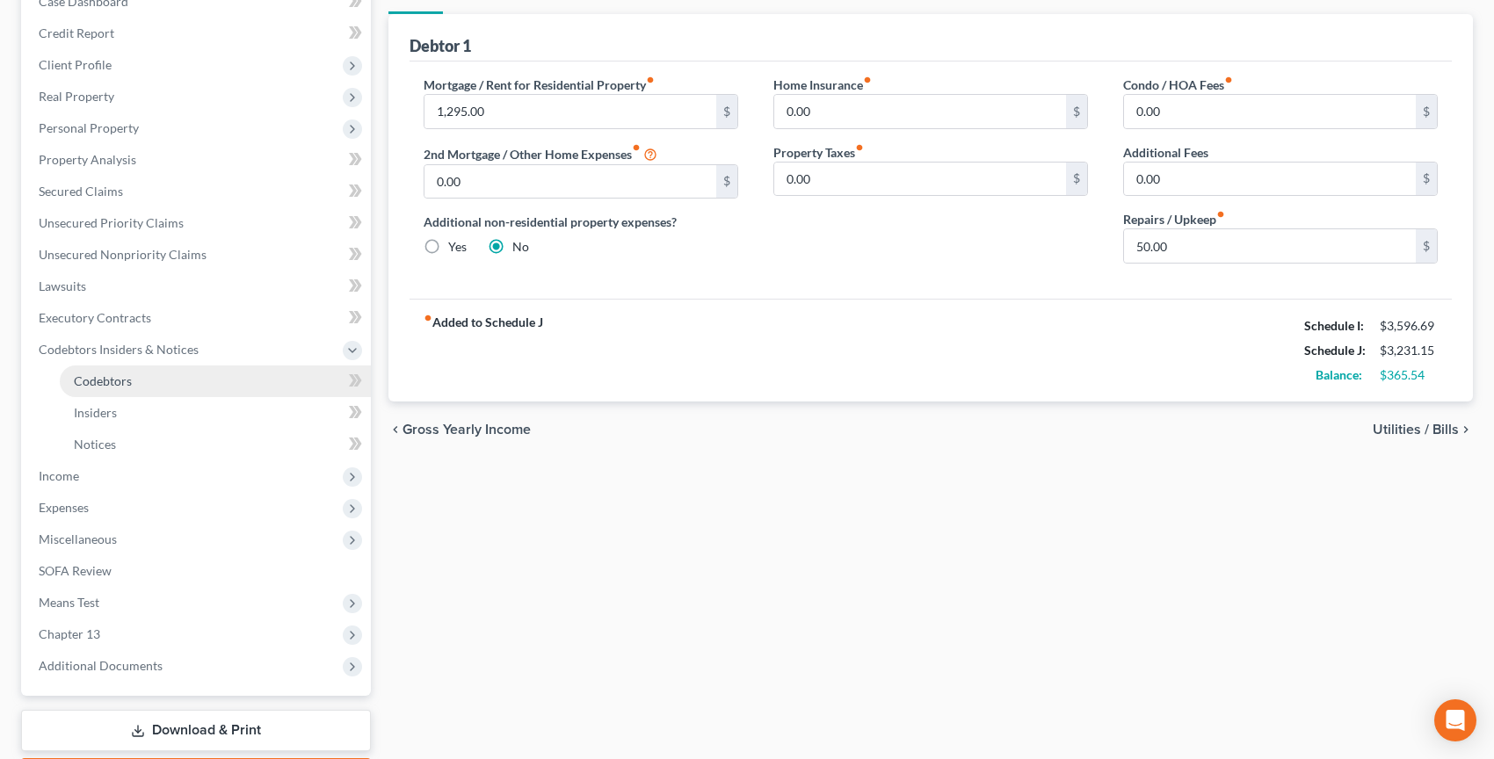
click at [163, 385] on link "Codebtors" at bounding box center [215, 381] width 311 height 32
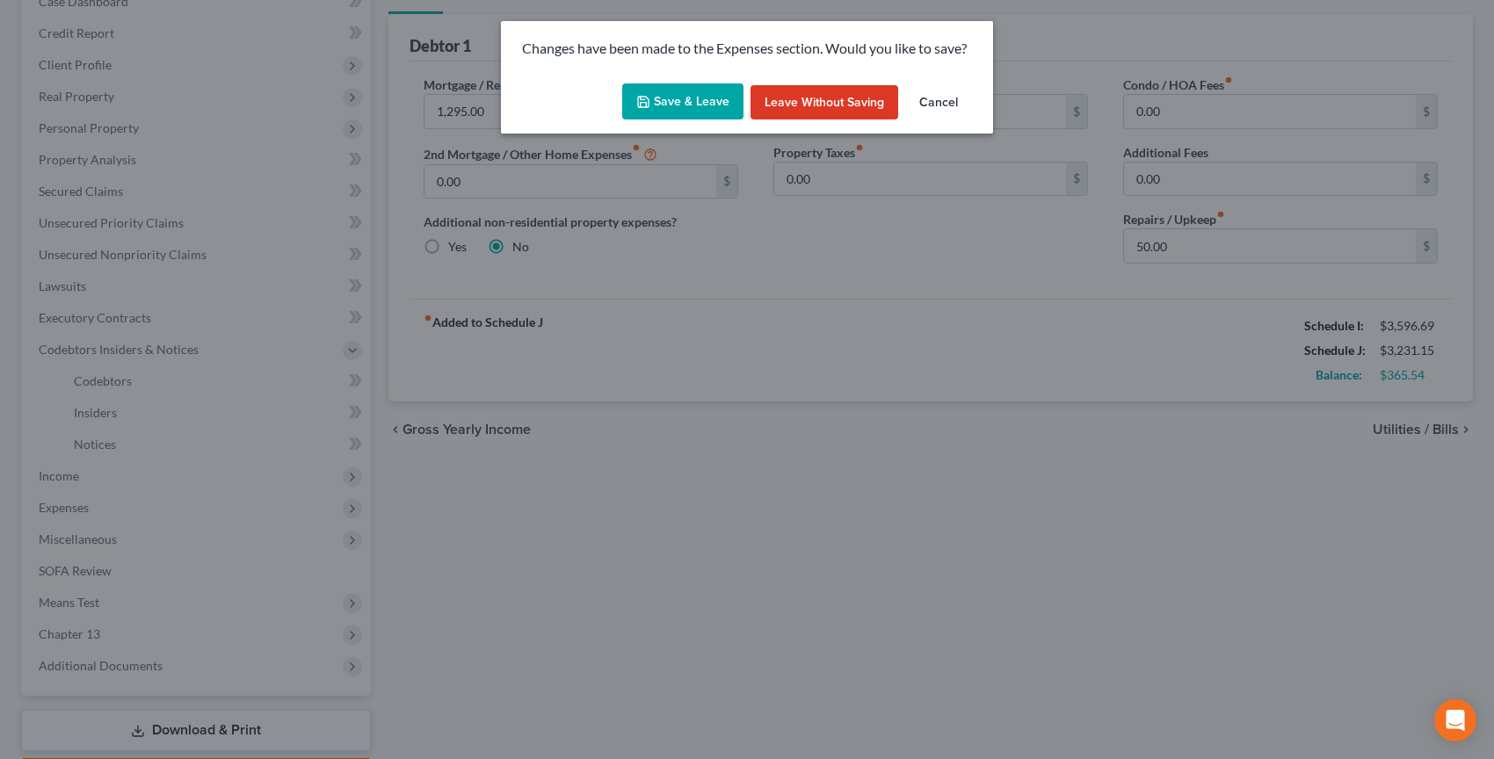
click at [671, 88] on button "Save & Leave" at bounding box center [682, 101] width 121 height 37
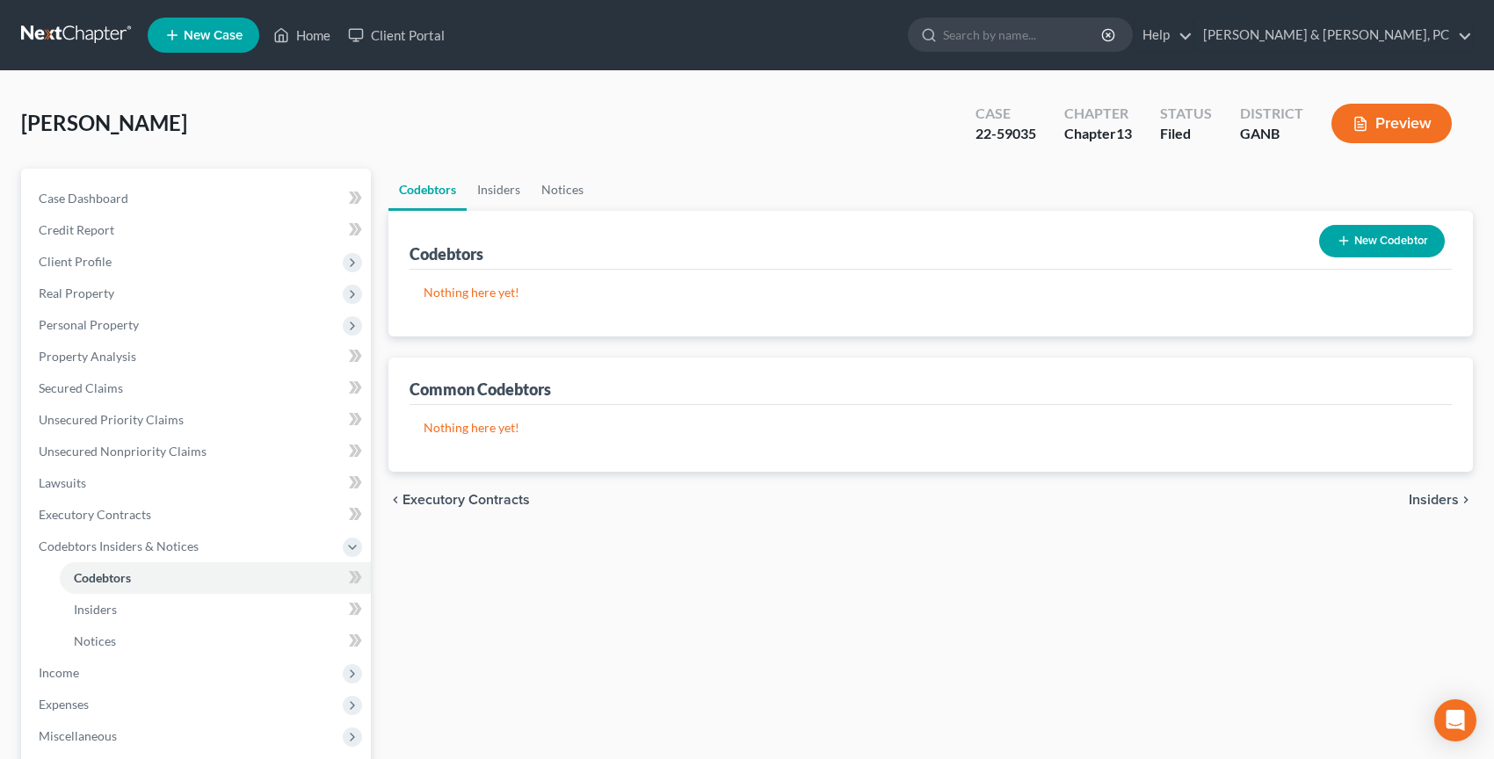
click at [87, 37] on link at bounding box center [77, 35] width 112 height 32
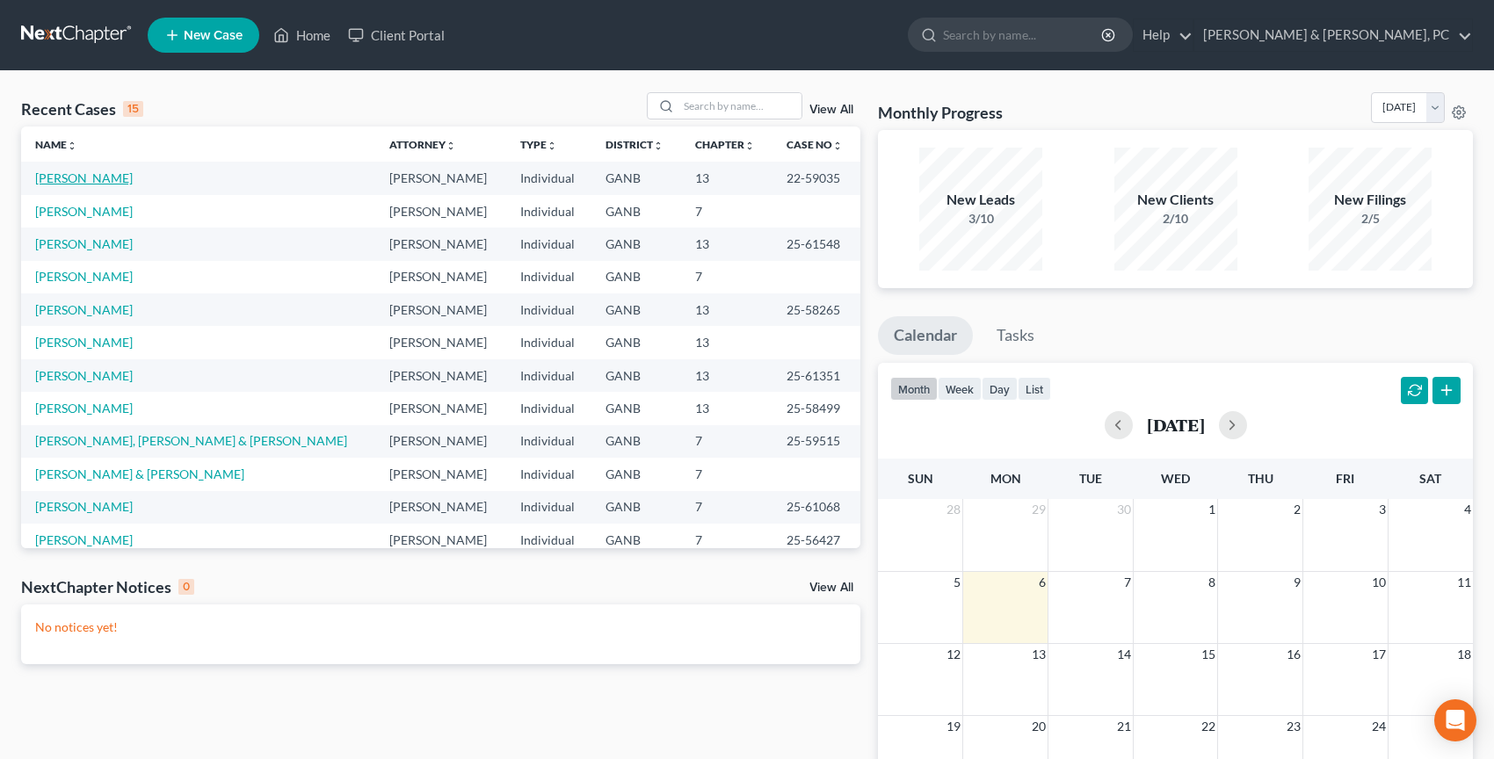
click at [97, 178] on link "[PERSON_NAME]" at bounding box center [84, 177] width 98 height 15
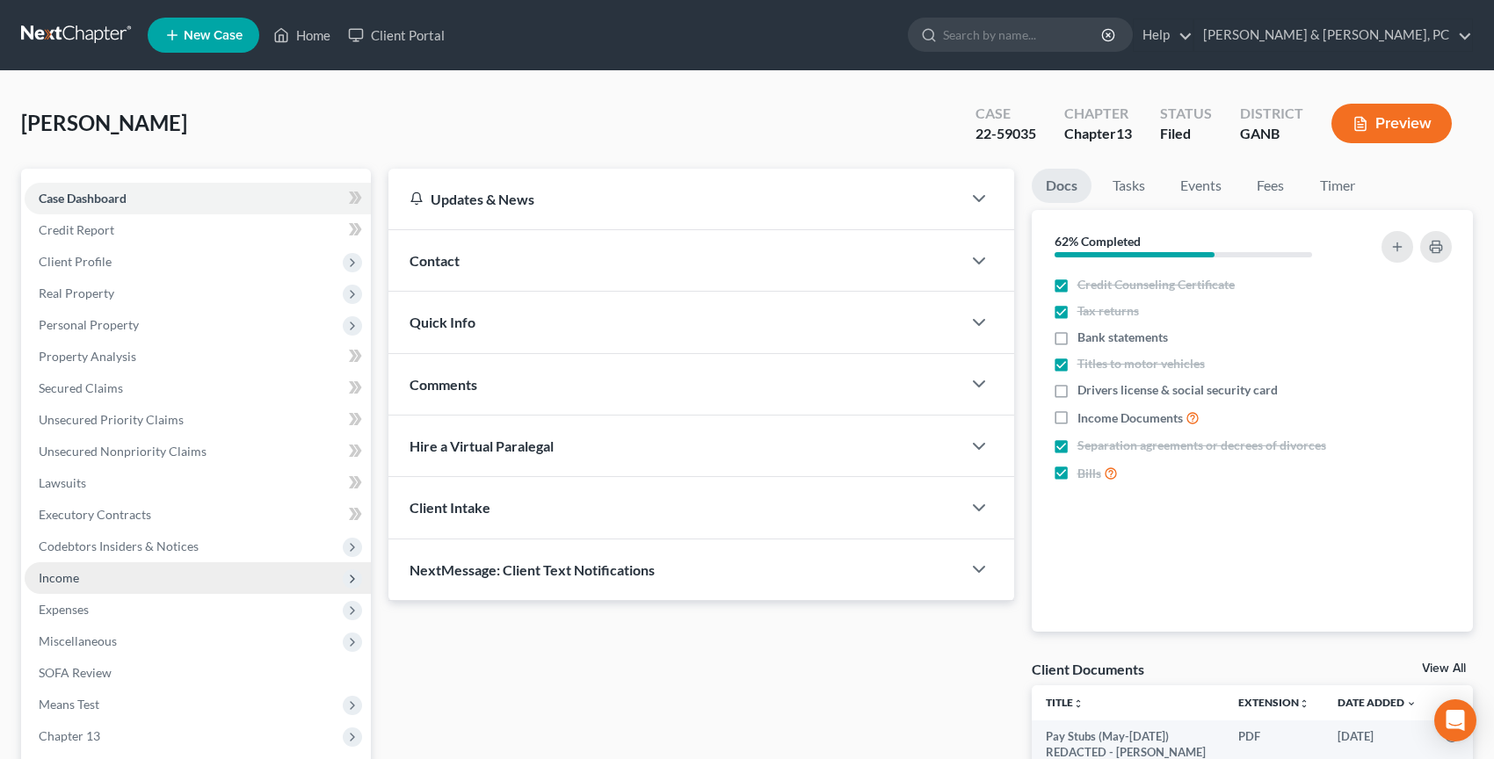
click at [169, 577] on span "Income" at bounding box center [198, 578] width 346 height 32
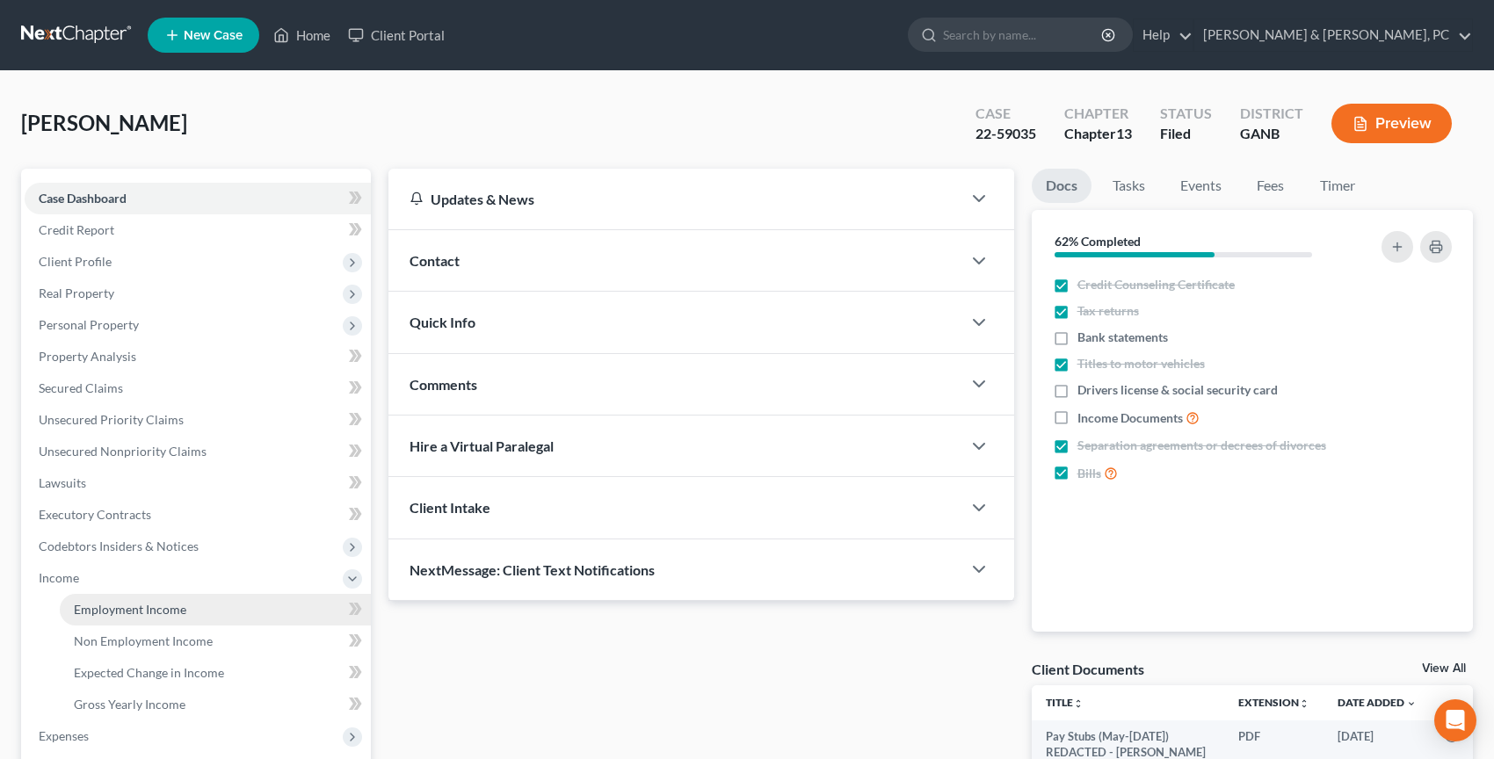
click at [189, 603] on link "Employment Income" at bounding box center [215, 610] width 311 height 32
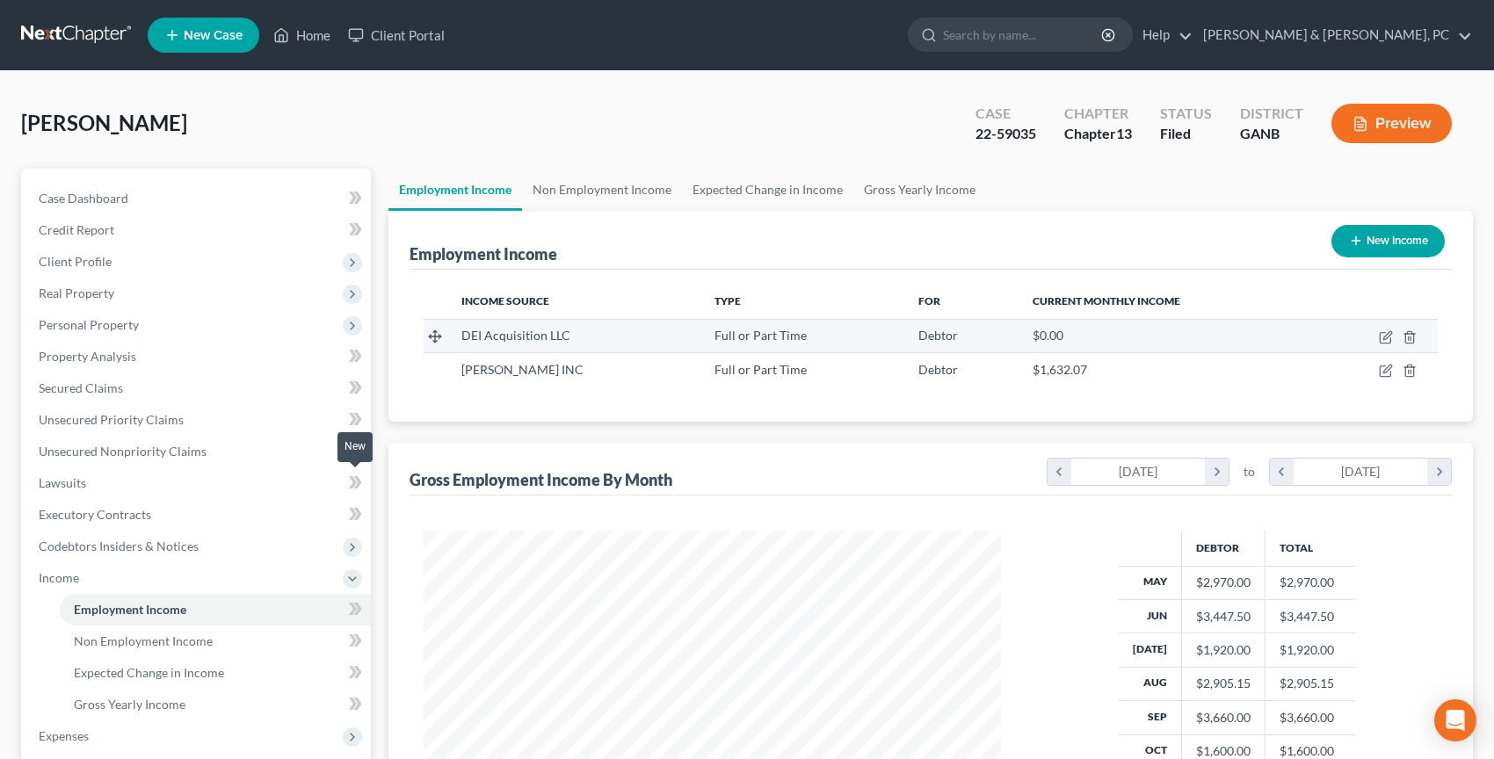
scroll to position [315, 611]
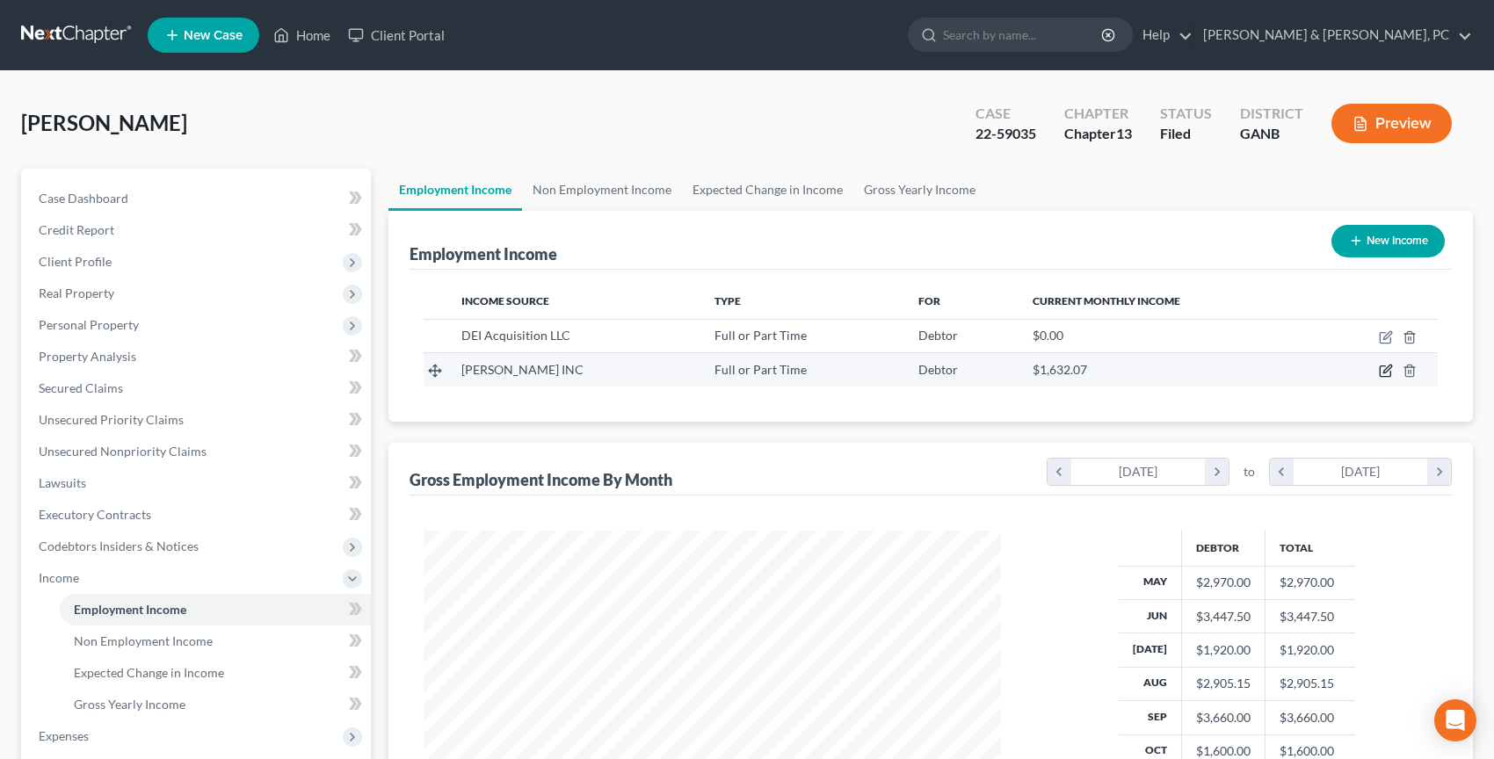
click at [1380, 372] on icon "button" at bounding box center [1385, 371] width 14 height 14
select select "0"
select select "36"
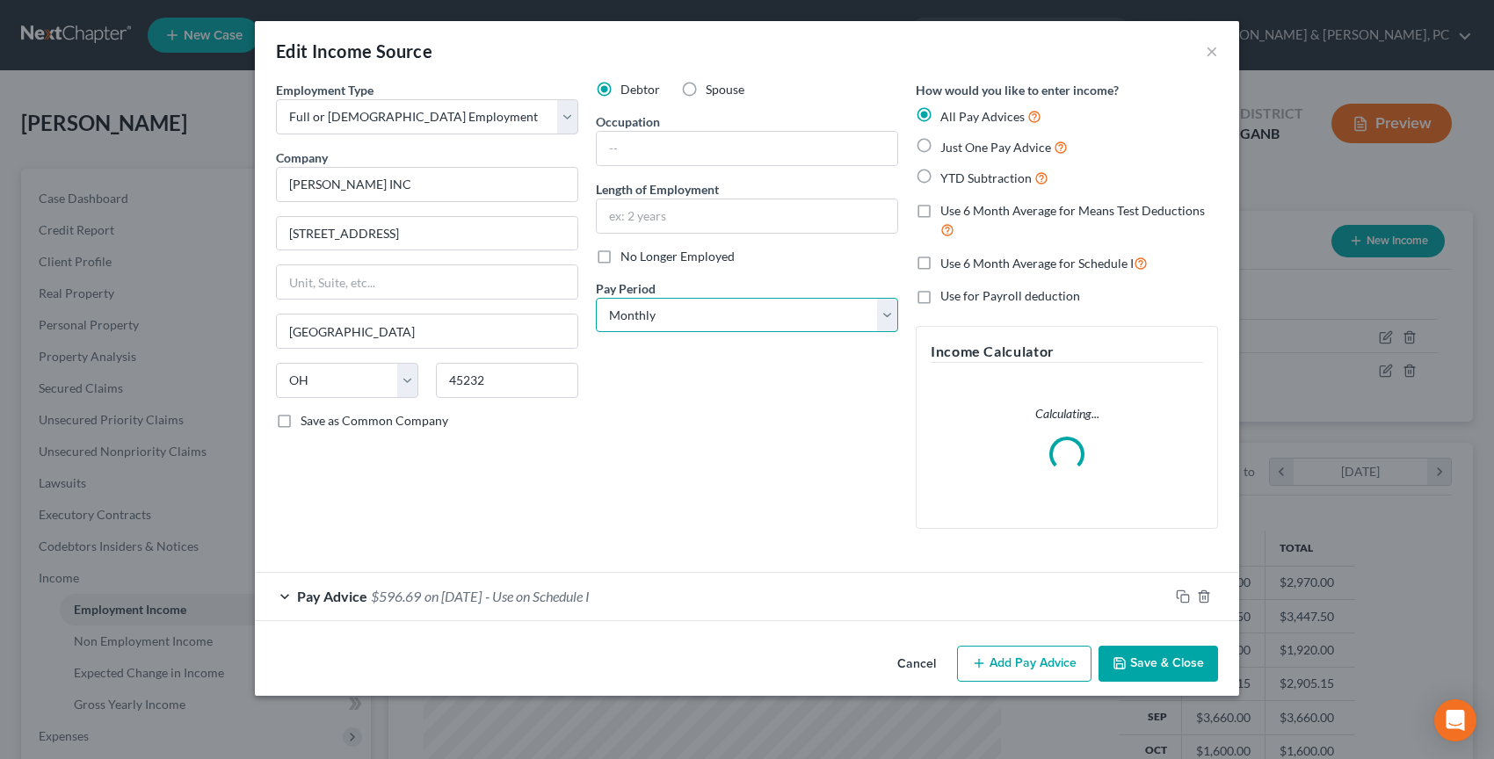
click at [793, 317] on select "Select Monthly Twice Monthly Every Other Week Weekly" at bounding box center [747, 315] width 302 height 35
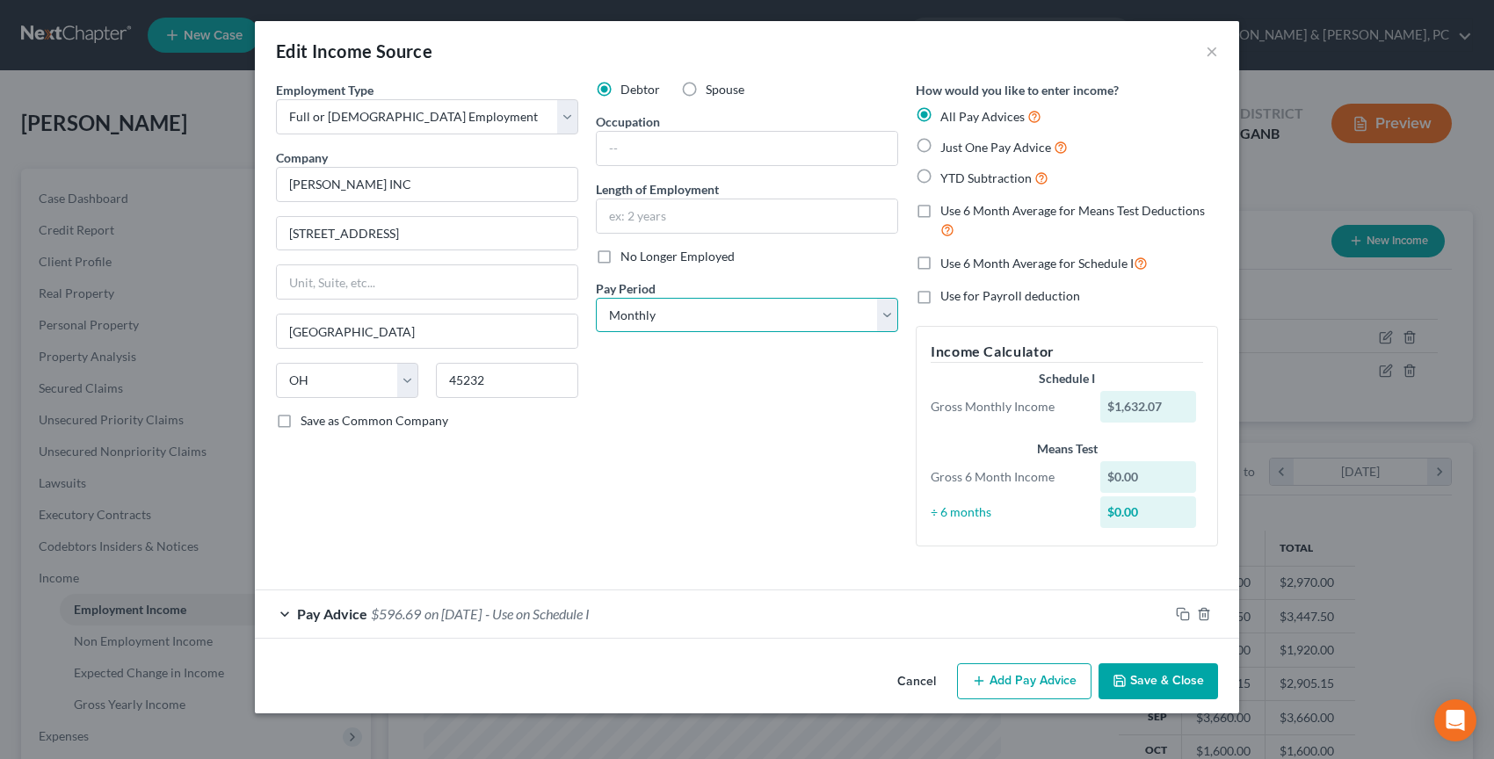
select select "2"
click at [596, 298] on select "Select Monthly Twice Monthly Every Other Week Weekly" at bounding box center [747, 315] width 302 height 35
click at [1178, 671] on button "Save & Close" at bounding box center [1157, 681] width 119 height 37
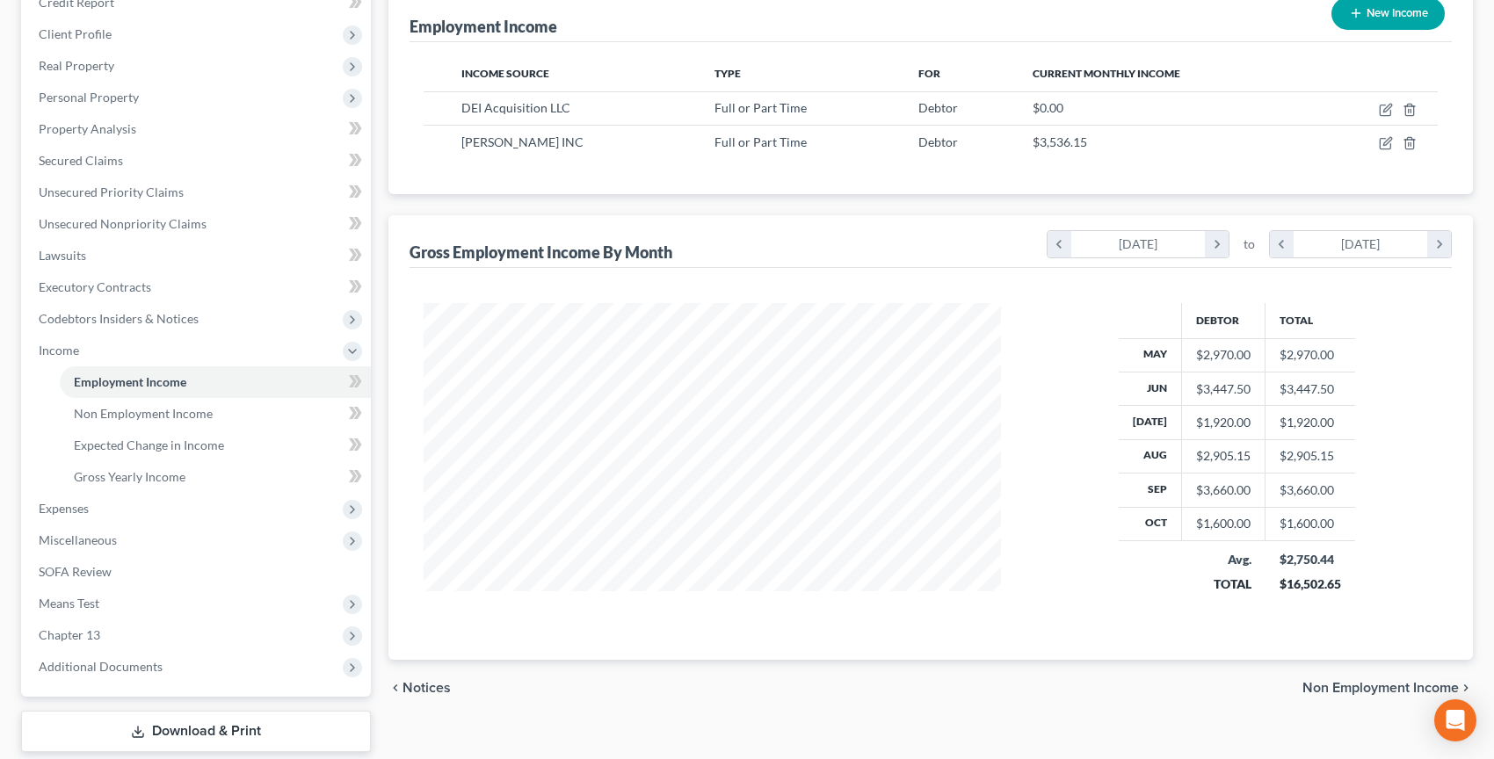
scroll to position [329, 0]
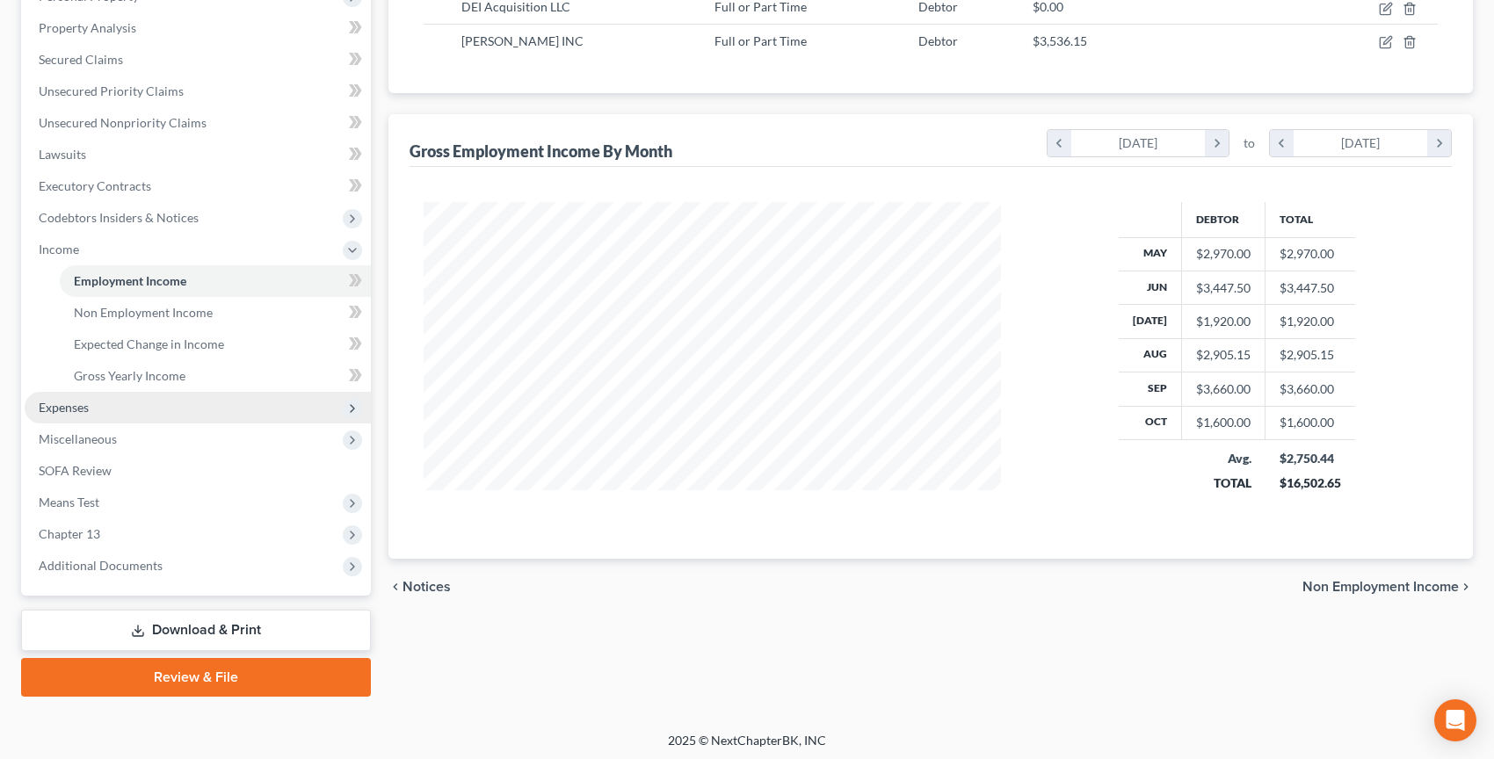
click at [187, 414] on span "Expenses" at bounding box center [198, 408] width 346 height 32
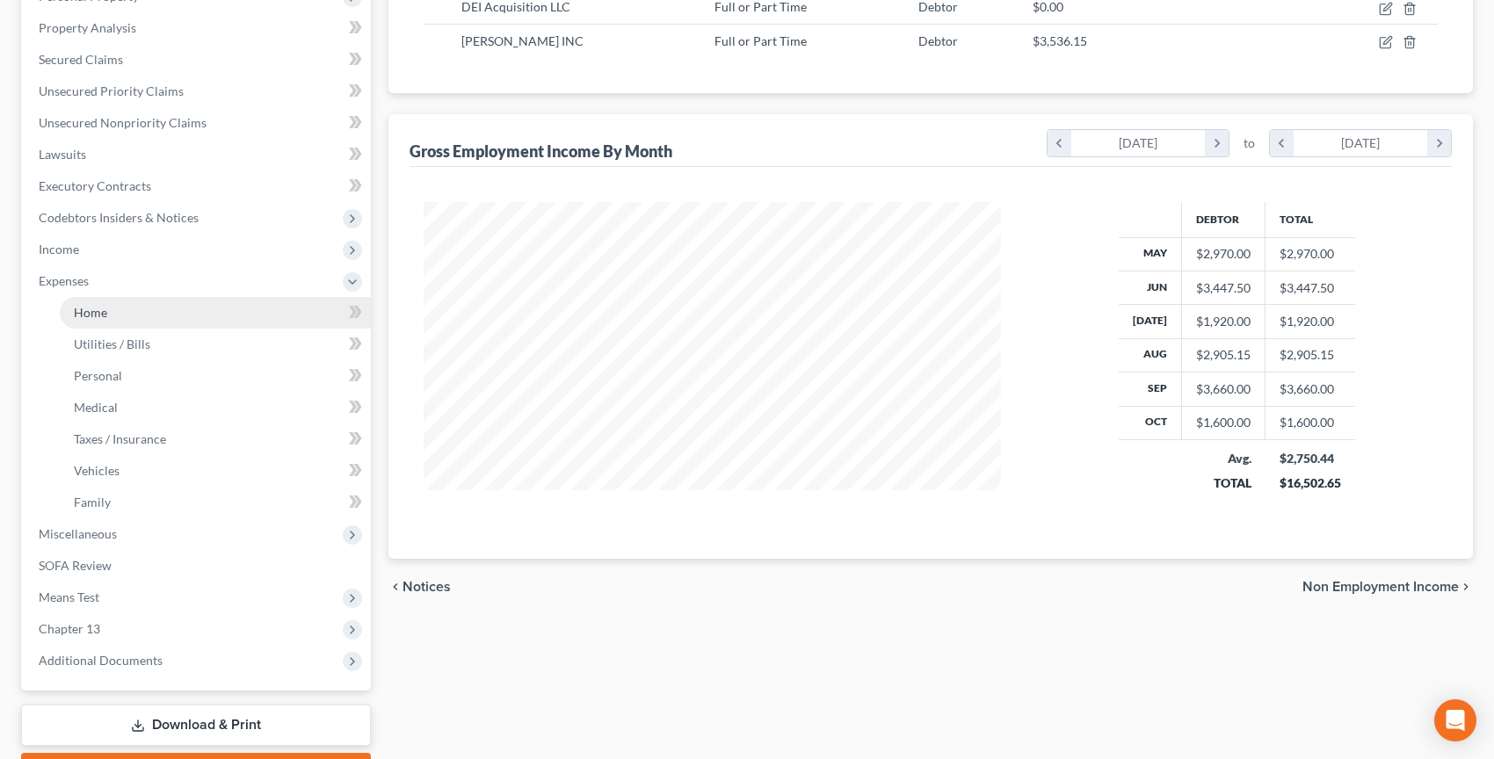
click at [183, 315] on link "Home" at bounding box center [215, 313] width 311 height 32
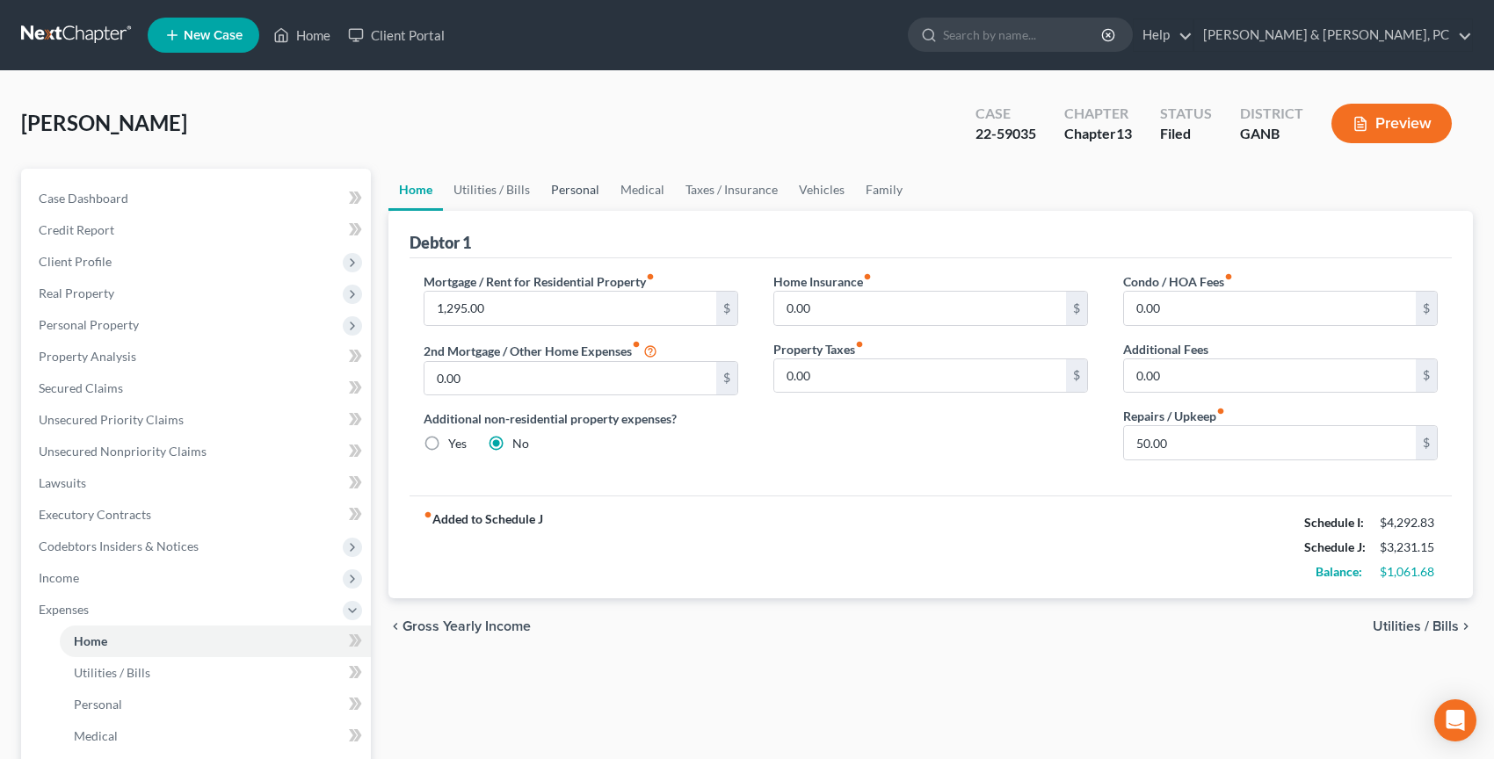
click at [577, 188] on link "Personal" at bounding box center [574, 190] width 69 height 42
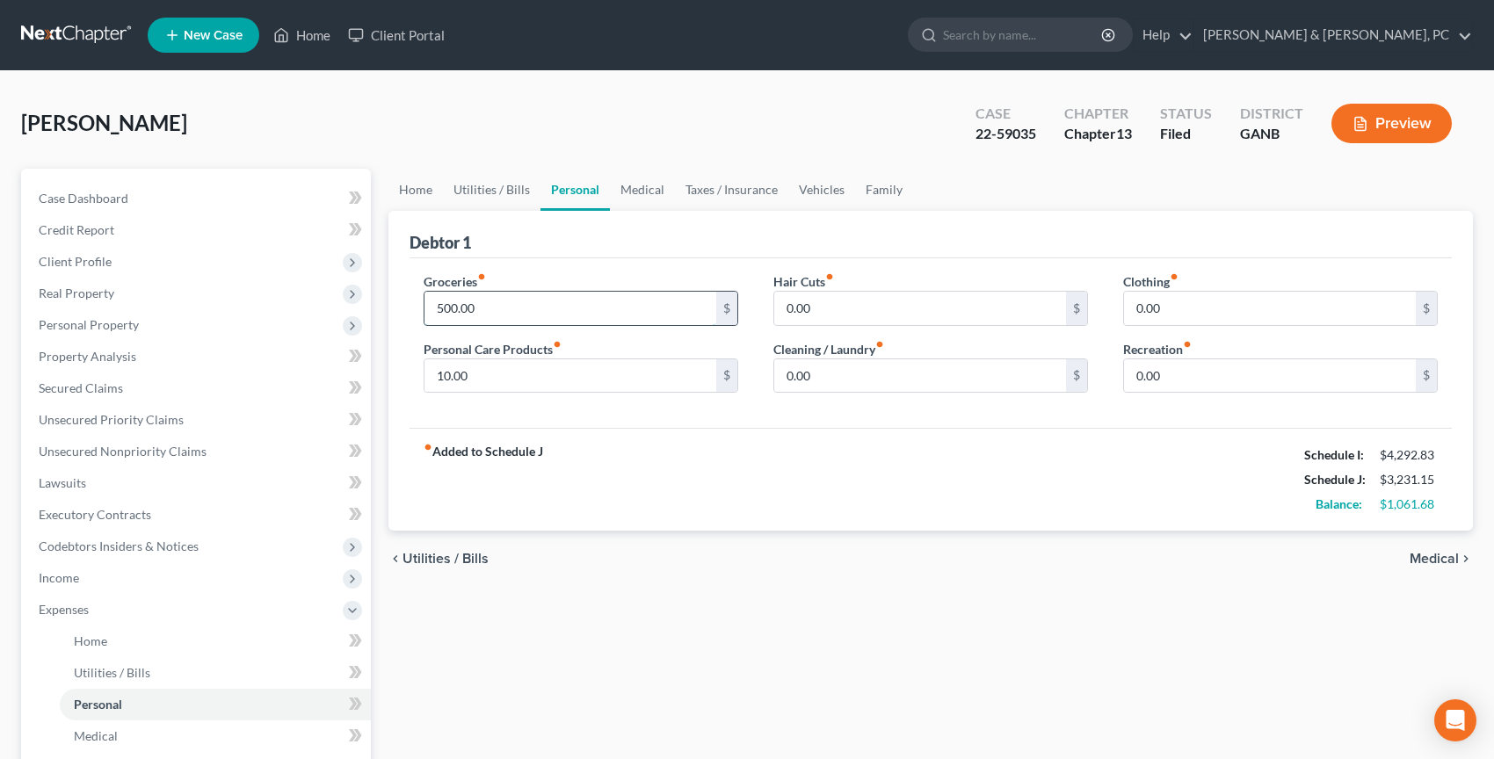
click at [542, 310] on input "500.00" at bounding box center [570, 308] width 292 height 33
click at [439, 190] on link "Home" at bounding box center [415, 190] width 54 height 42
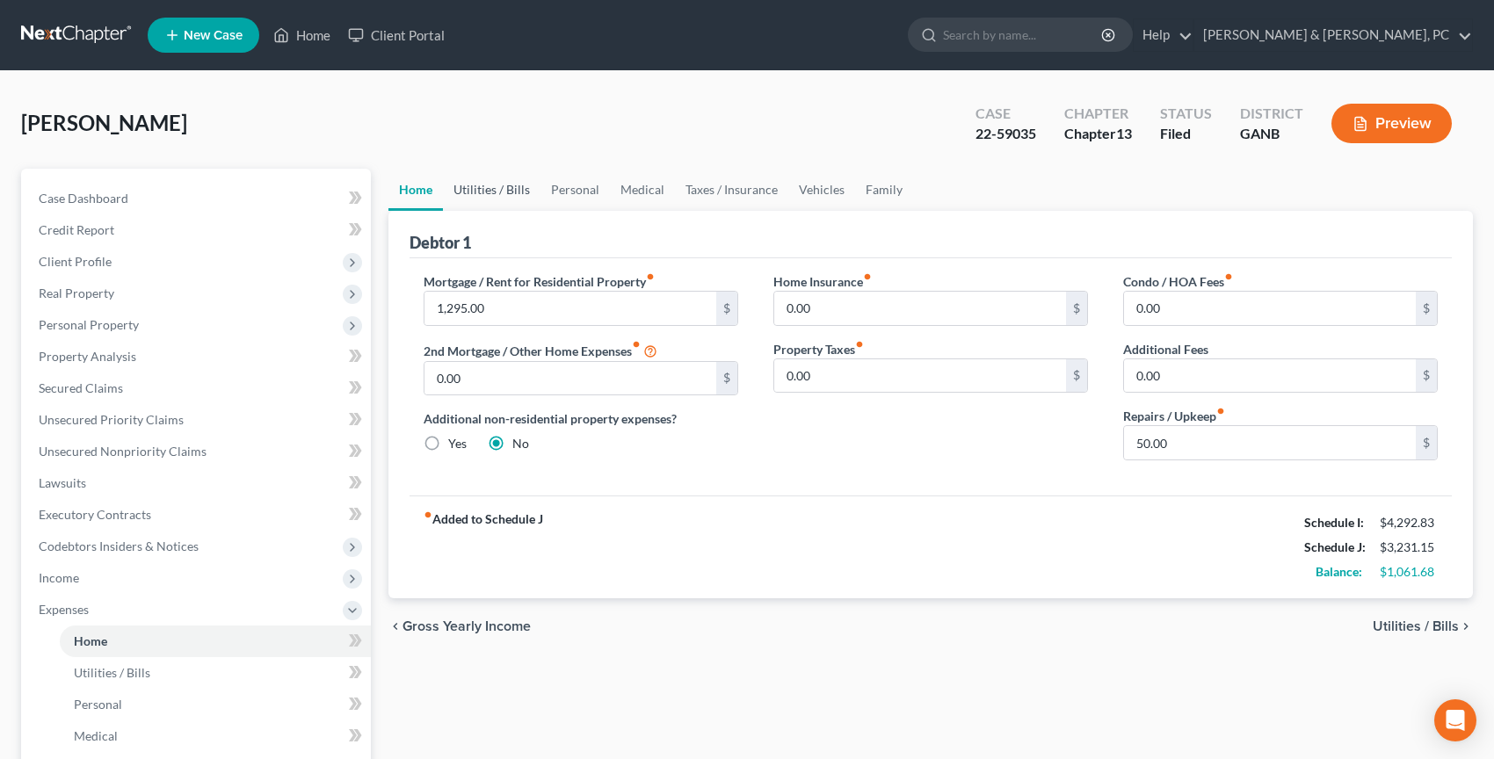
click at [484, 192] on link "Utilities / Bills" at bounding box center [492, 190] width 98 height 42
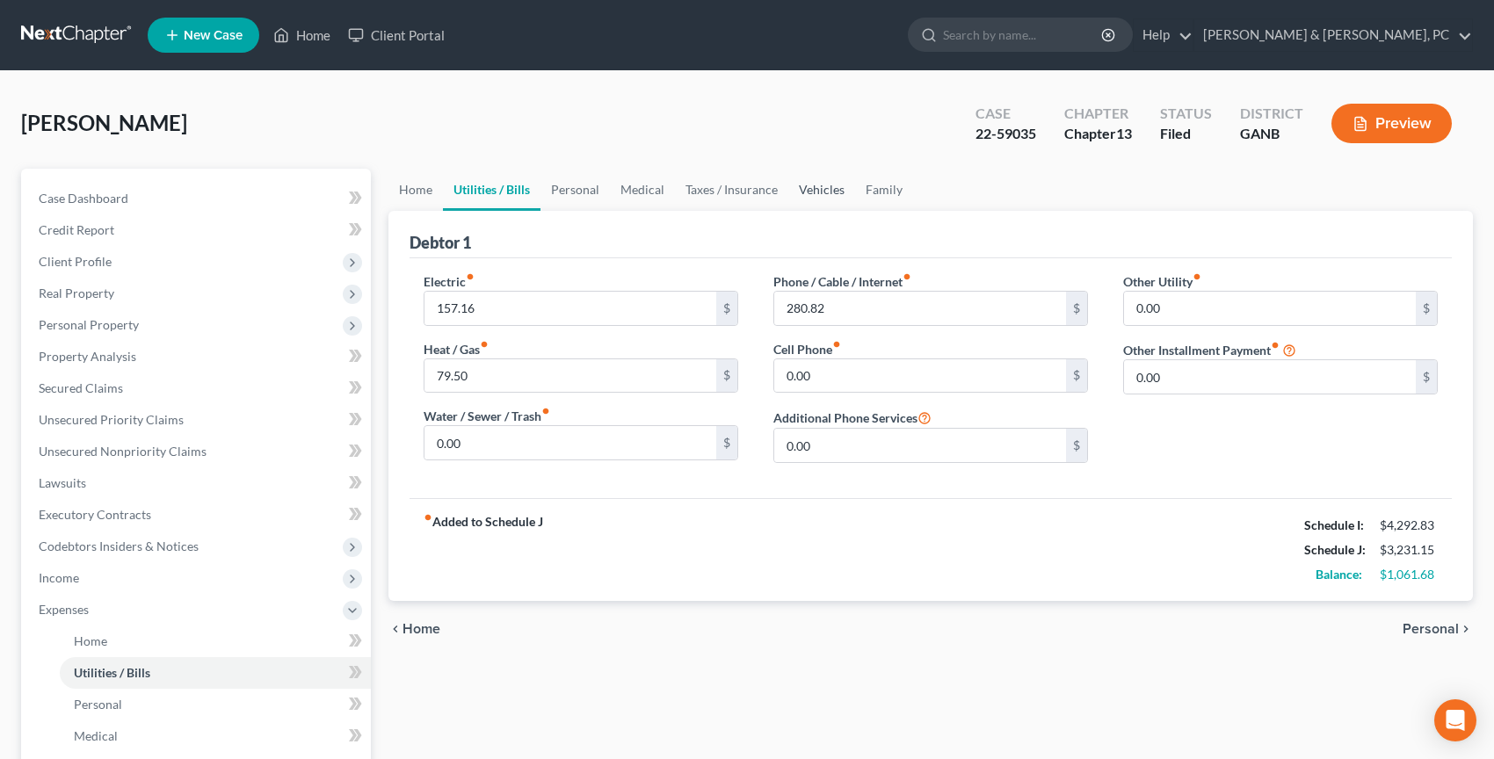
click at [801, 200] on link "Vehicles" at bounding box center [821, 190] width 67 height 42
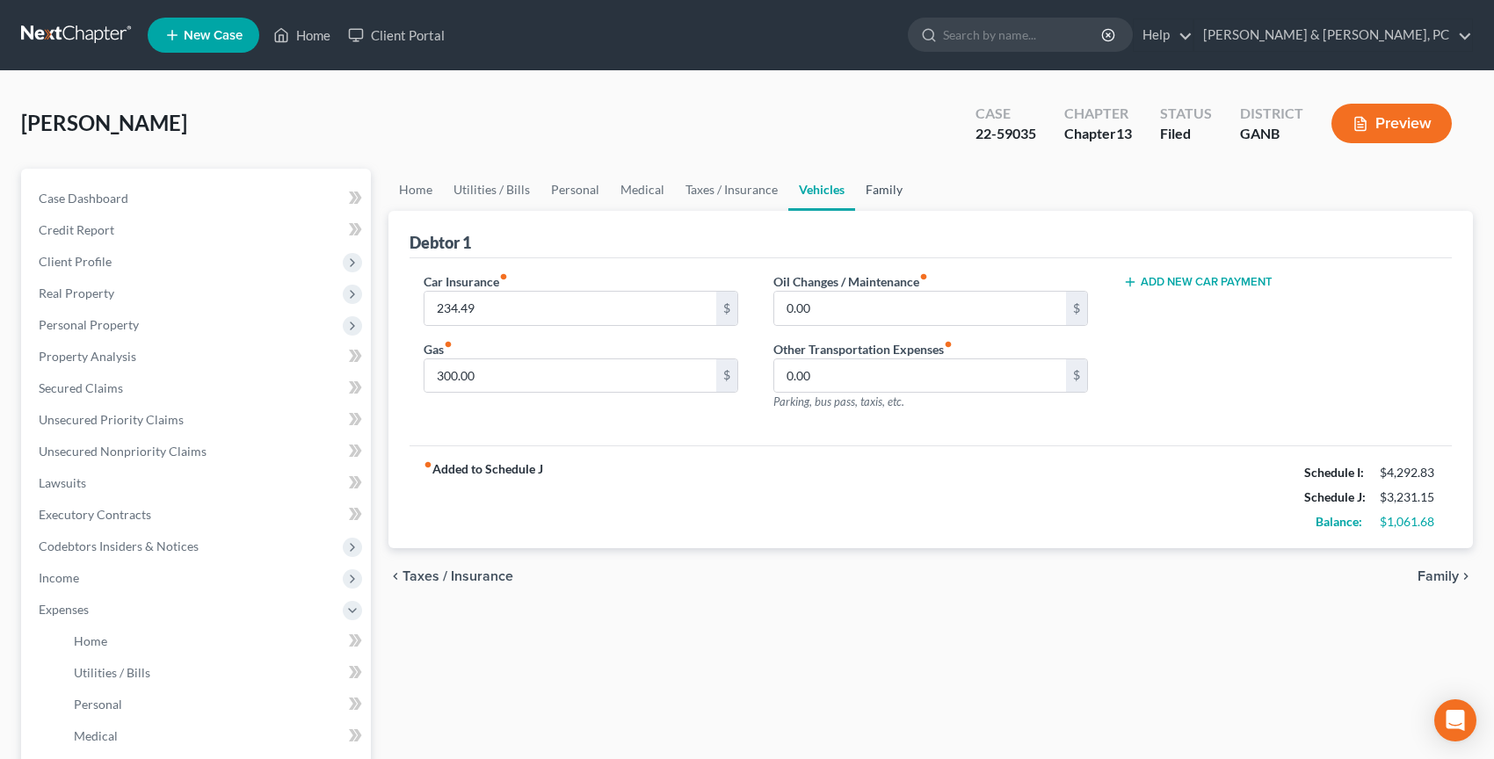
click at [862, 206] on link "Family" at bounding box center [884, 190] width 58 height 42
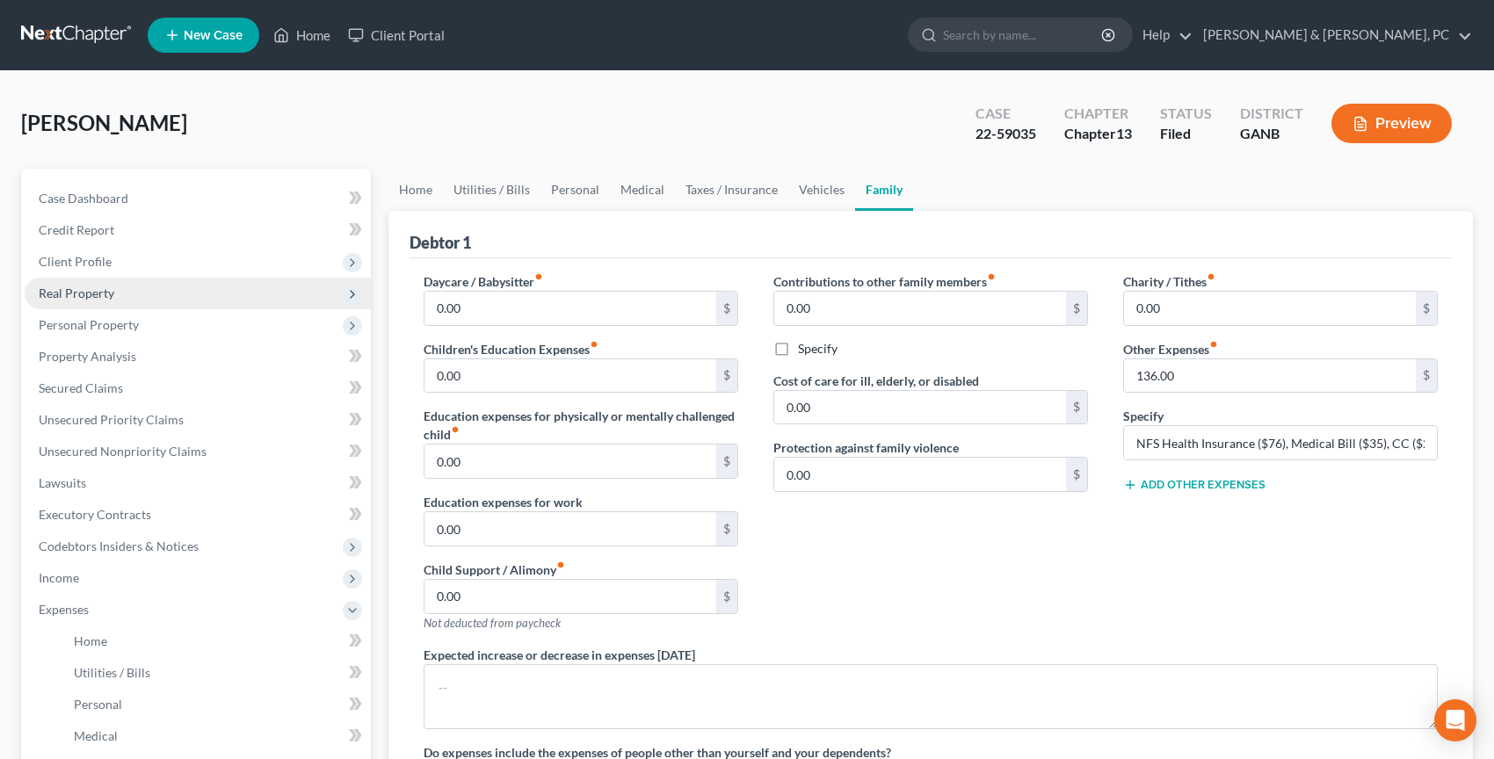
click at [107, 306] on span "Real Property" at bounding box center [198, 294] width 346 height 32
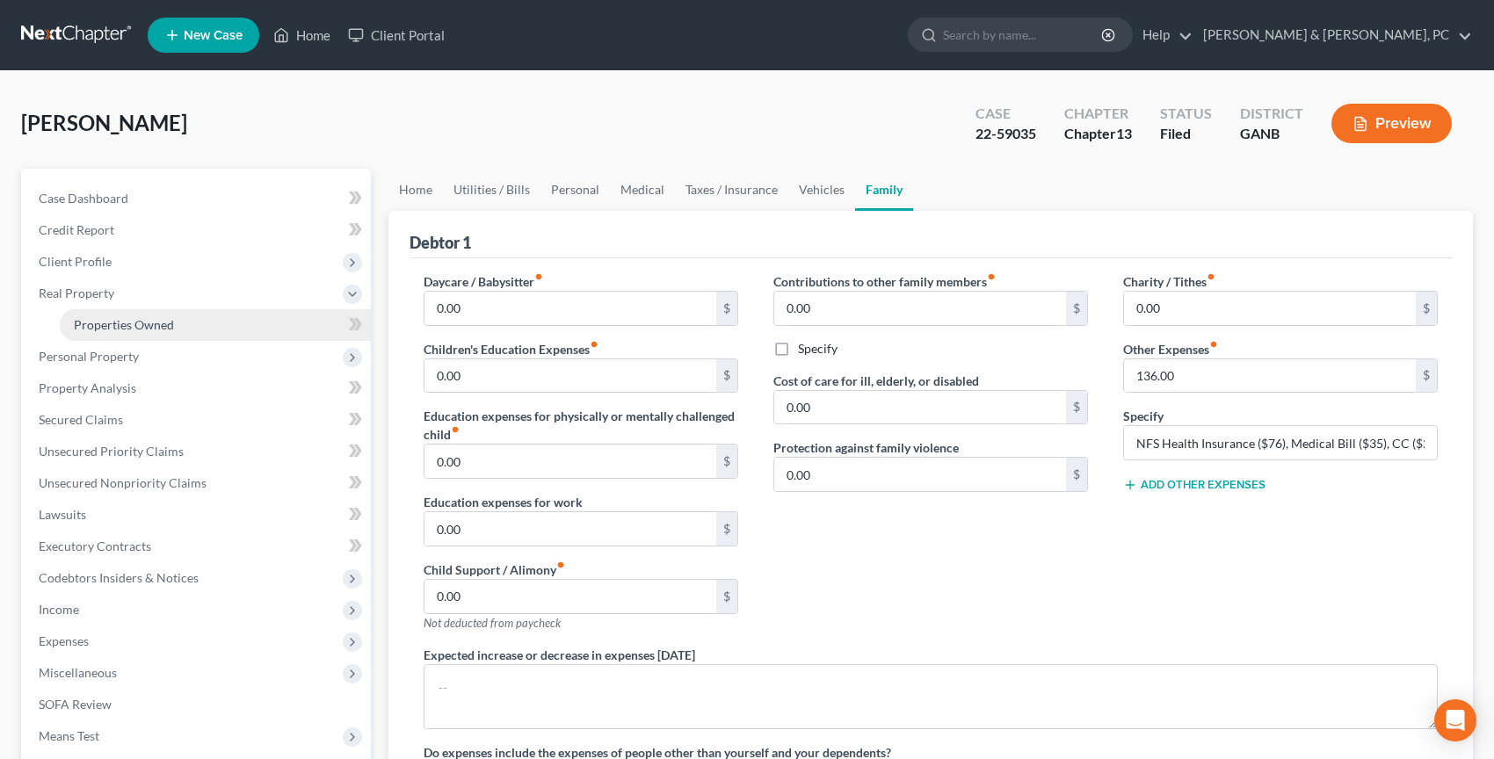
click at [122, 329] on span "Properties Owned" at bounding box center [124, 324] width 100 height 15
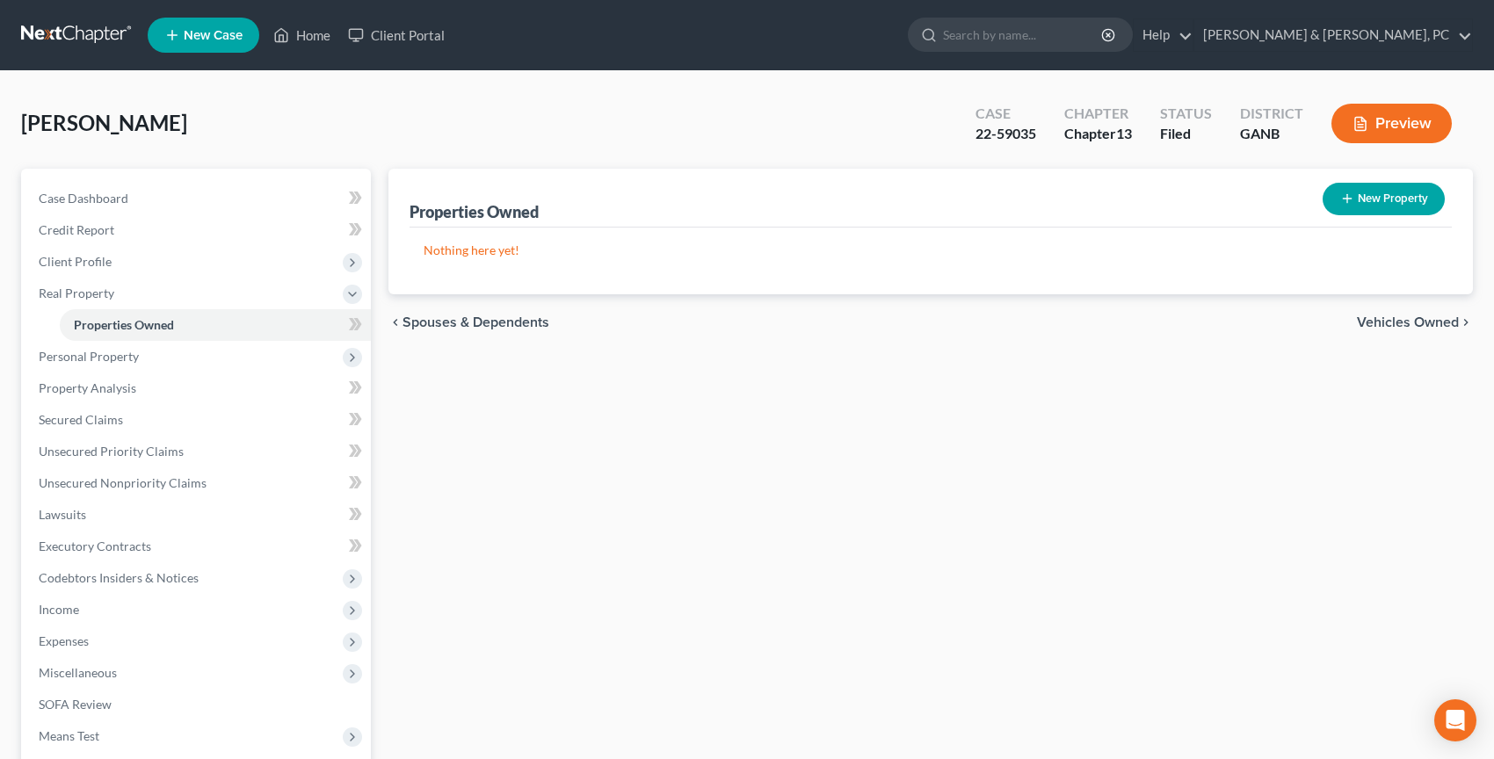
click at [90, 36] on link at bounding box center [77, 35] width 112 height 32
